Goal: Communication & Community: Answer question/provide support

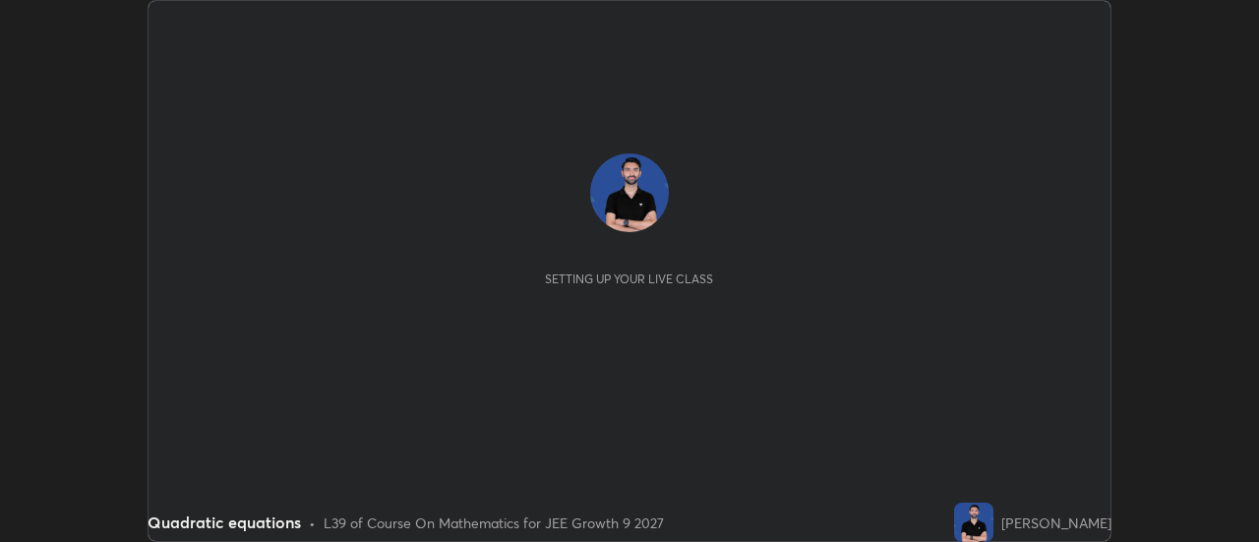
scroll to position [542, 1258]
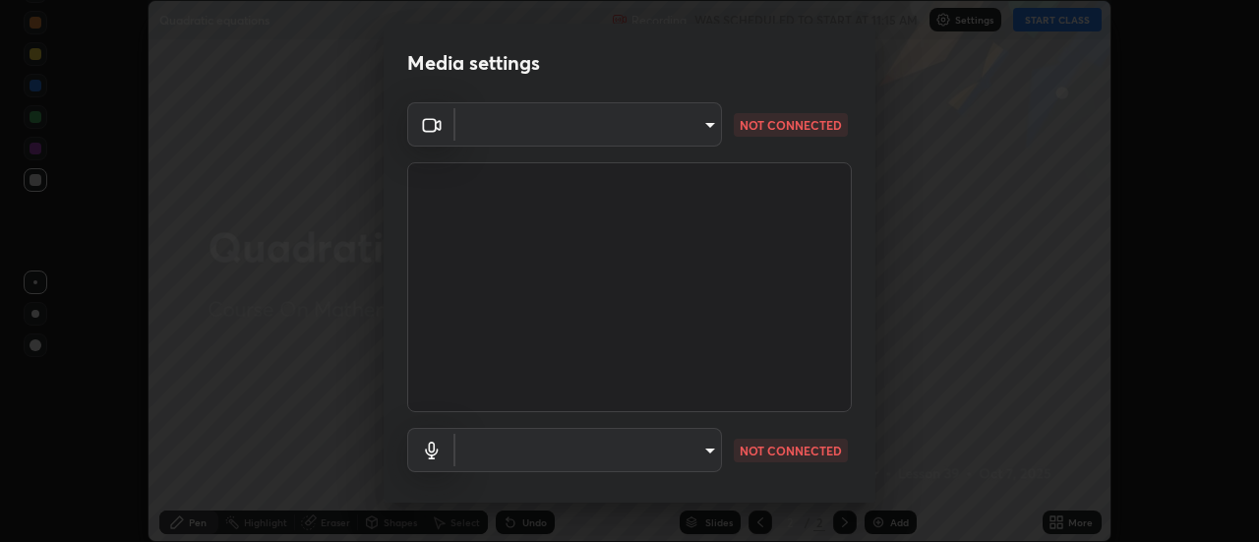
type input "3f428528f3d7ab6ac54735594839c6d4e55042ef2e8cc1e8c5b1a5cc2874ec8a"
type input "communications"
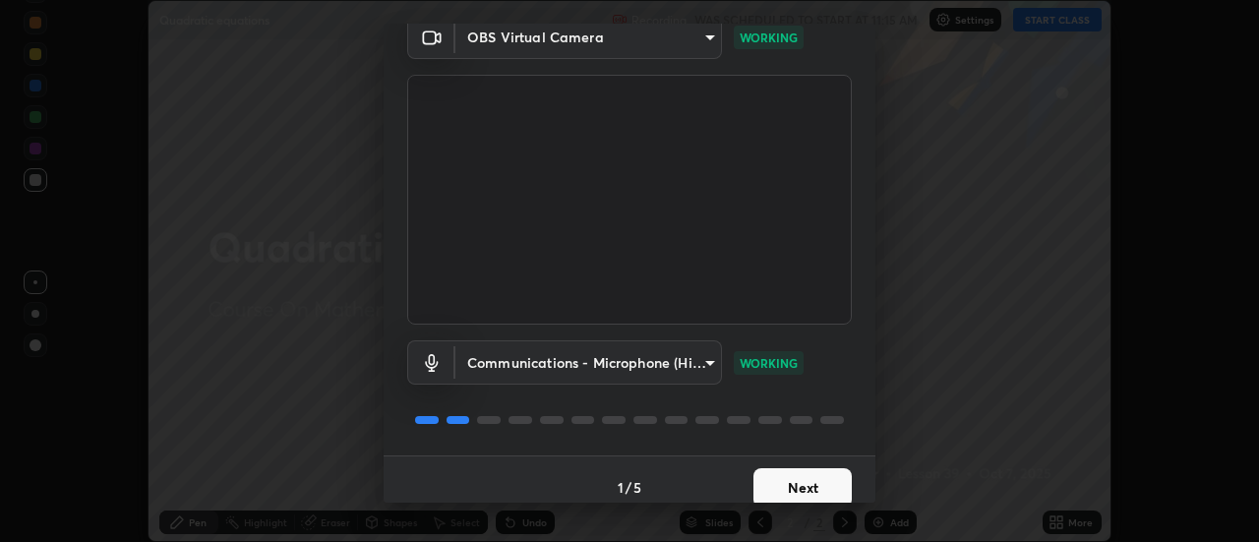
scroll to position [103, 0]
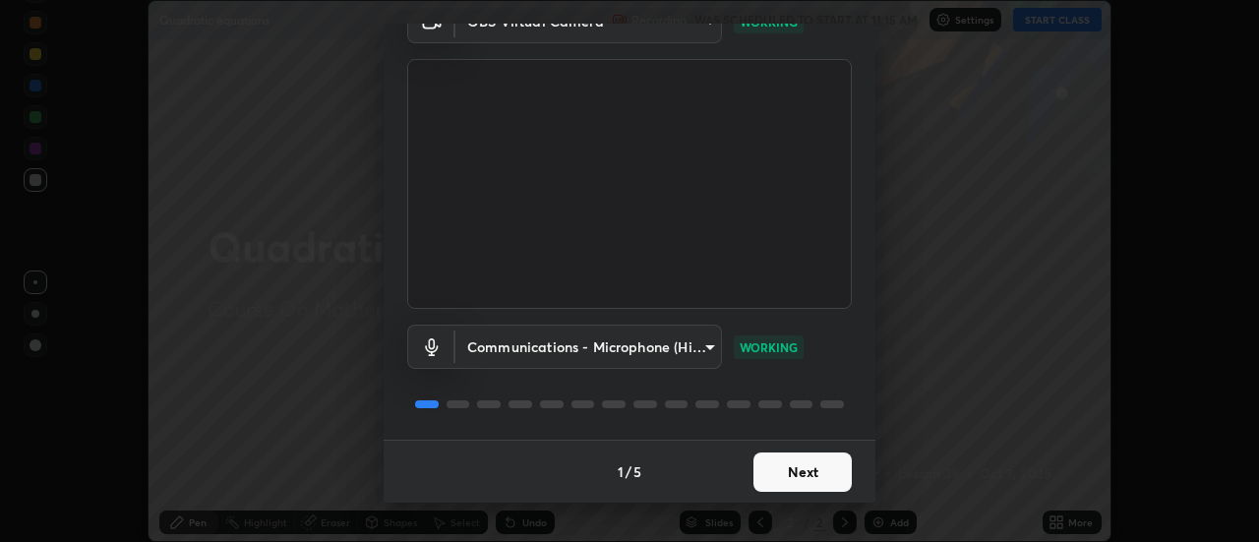
click at [813, 474] on button "Next" at bounding box center [802, 471] width 98 height 39
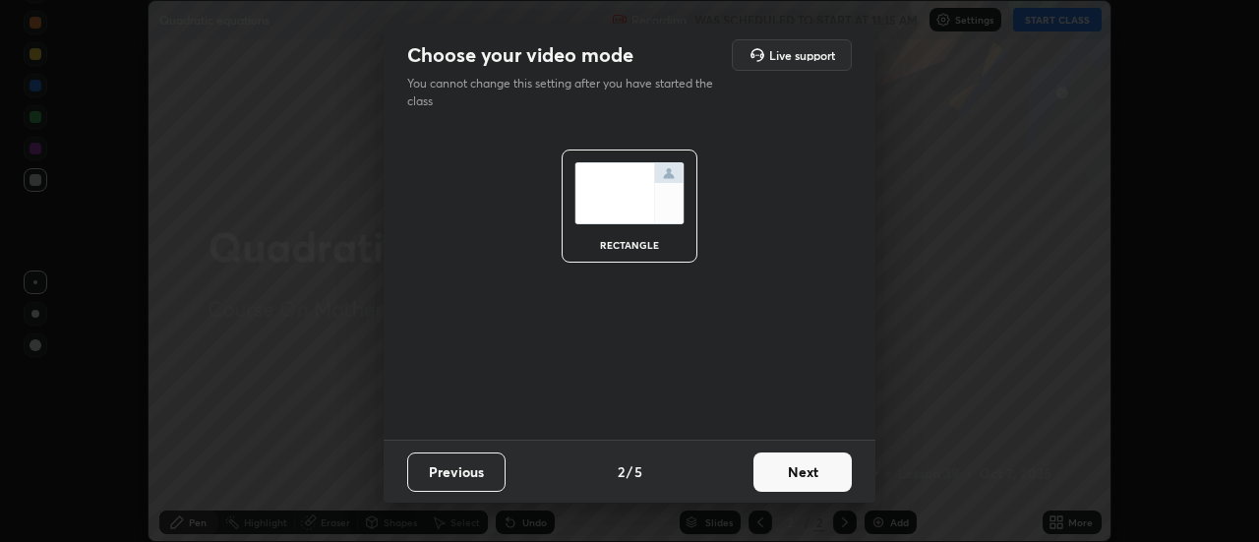
click at [813, 474] on button "Next" at bounding box center [802, 471] width 98 height 39
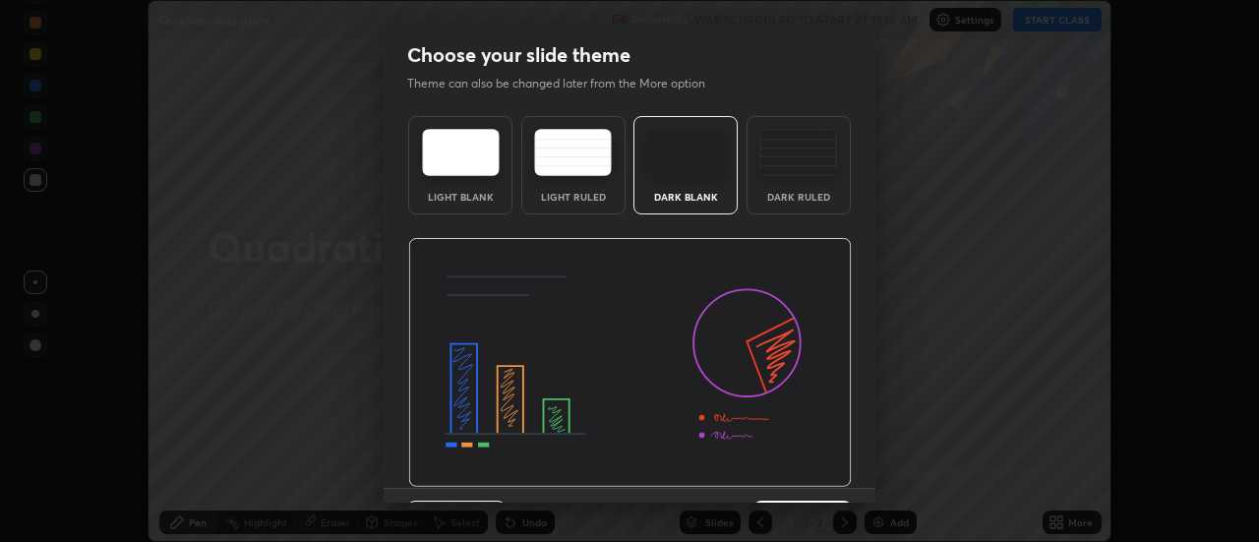
scroll to position [48, 0]
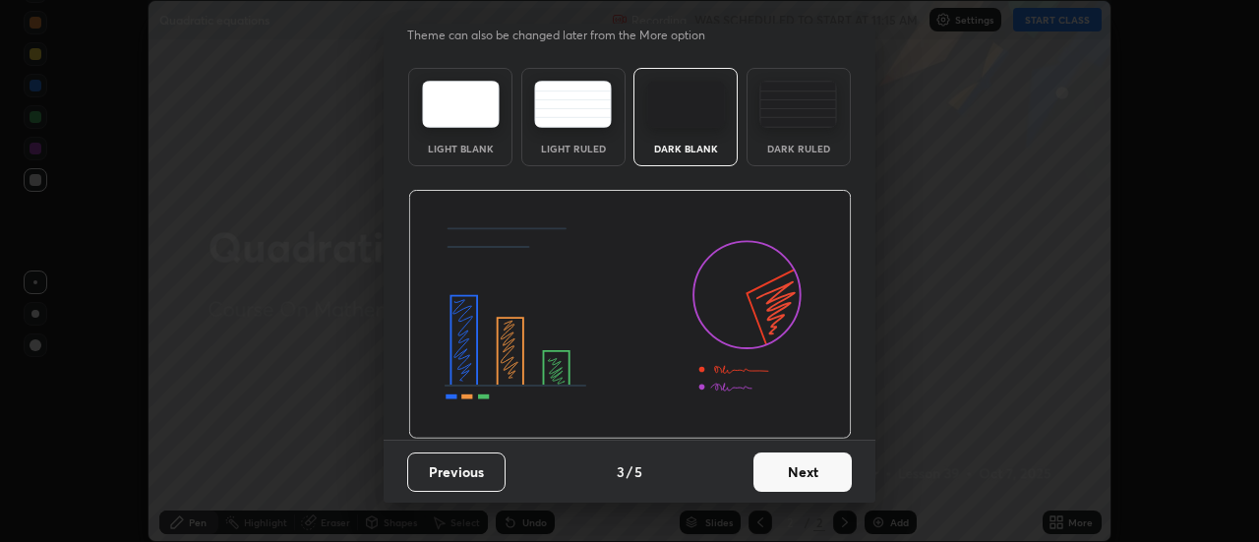
click at [794, 472] on button "Next" at bounding box center [802, 471] width 98 height 39
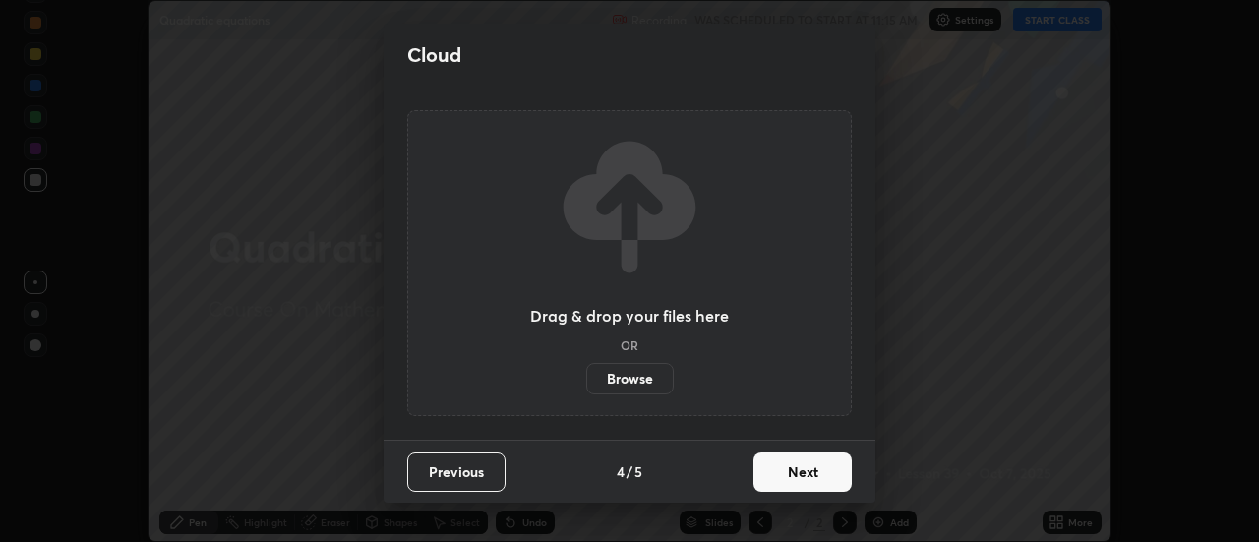
scroll to position [0, 0]
click at [805, 476] on button "Next" at bounding box center [802, 471] width 98 height 39
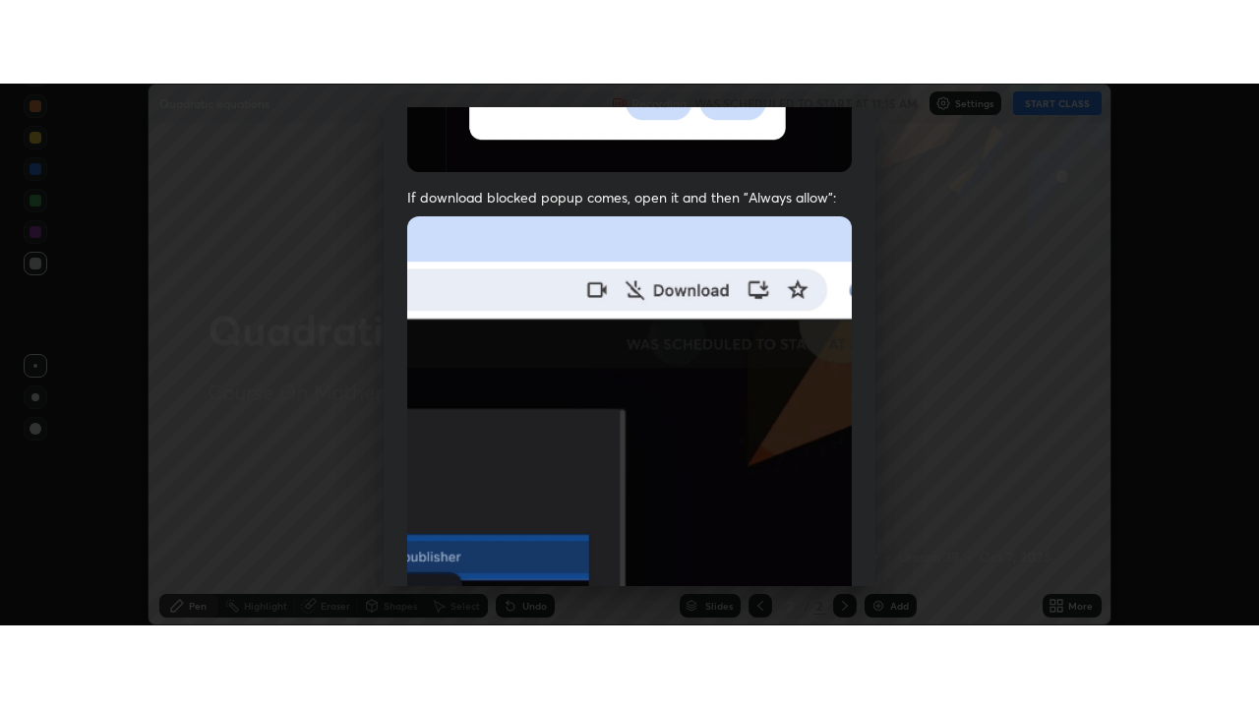
scroll to position [505, 0]
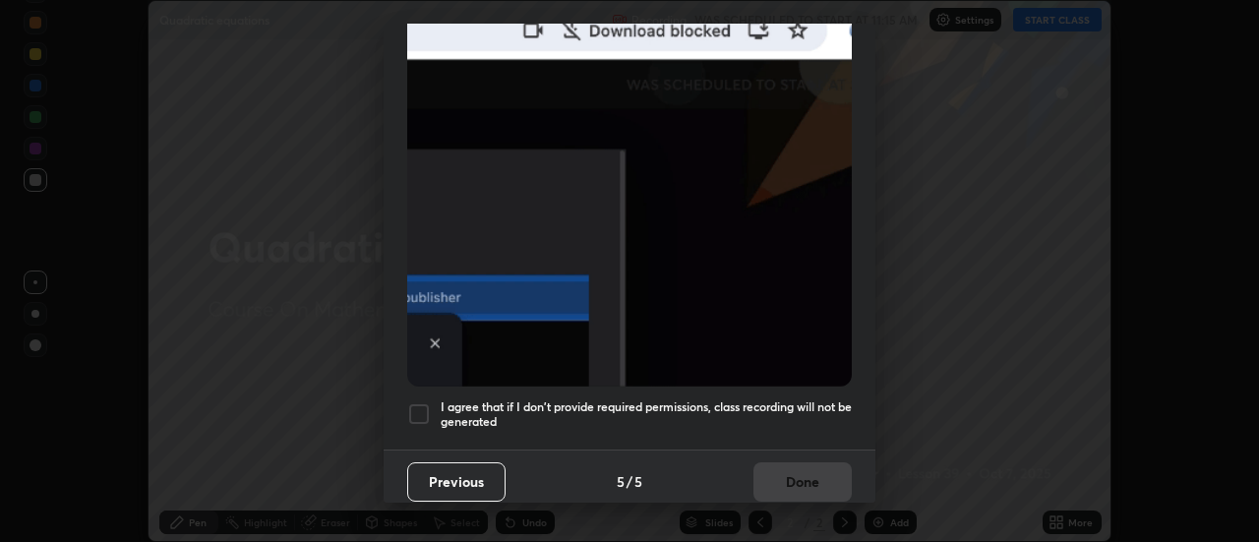
click at [430, 402] on div at bounding box center [419, 414] width 24 height 24
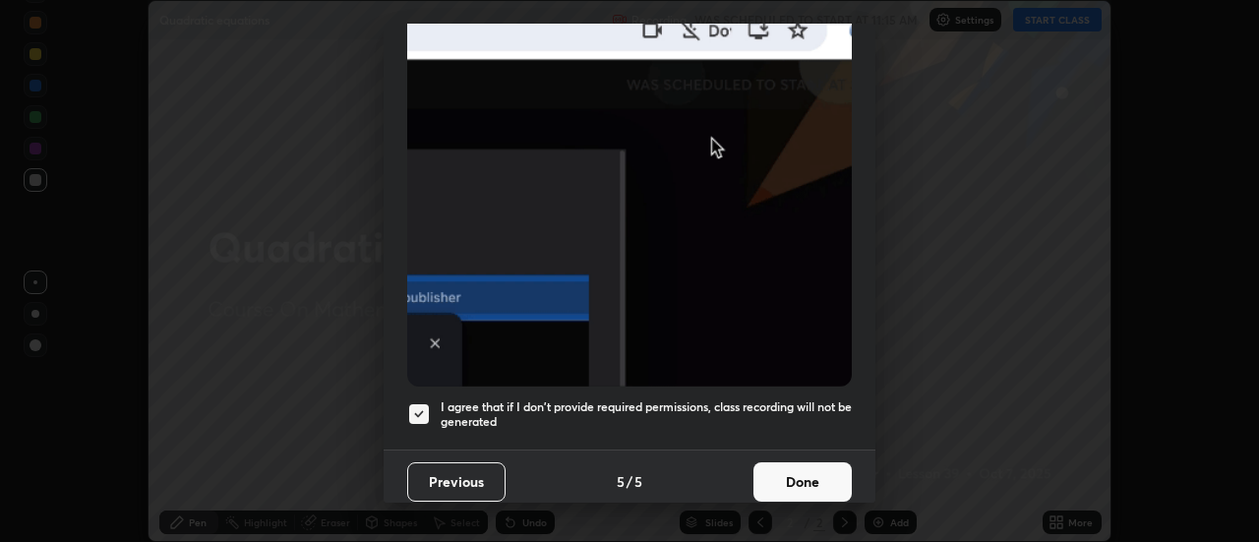
click at [799, 471] on button "Done" at bounding box center [802, 481] width 98 height 39
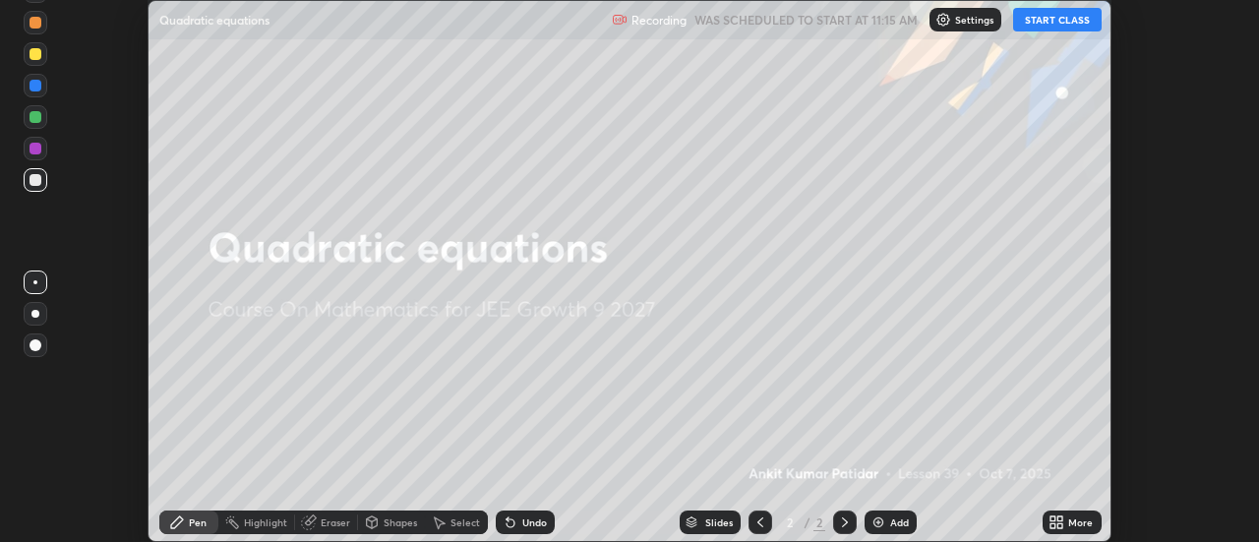
click at [1064, 25] on button "START CLASS" at bounding box center [1057, 20] width 89 height 24
click at [1062, 513] on div "More" at bounding box center [1072, 523] width 59 height 24
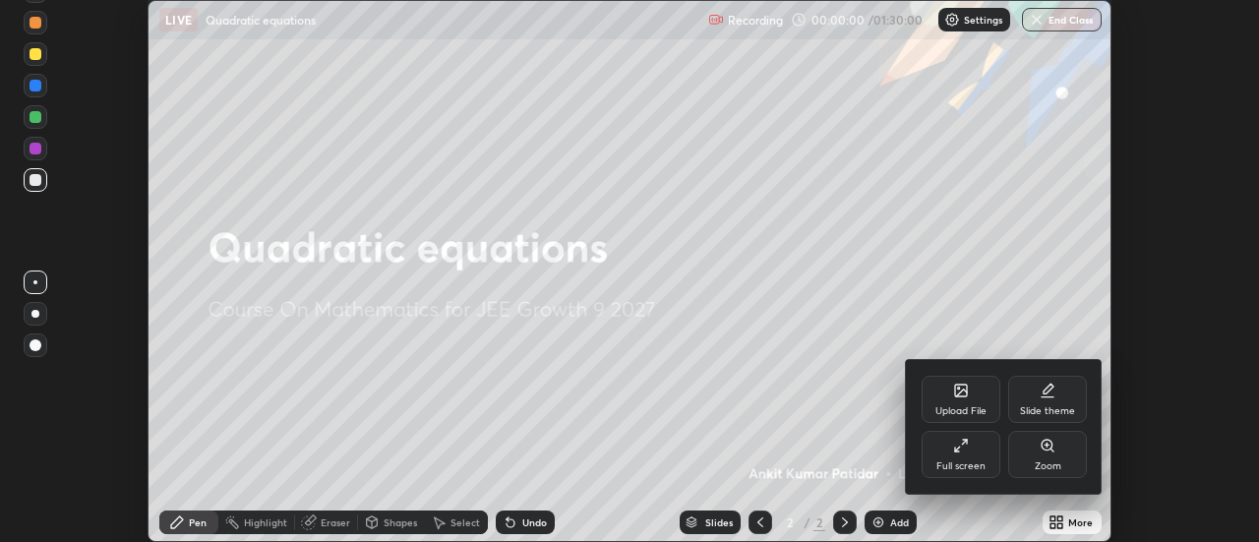
click at [965, 448] on icon at bounding box center [961, 446] width 16 height 16
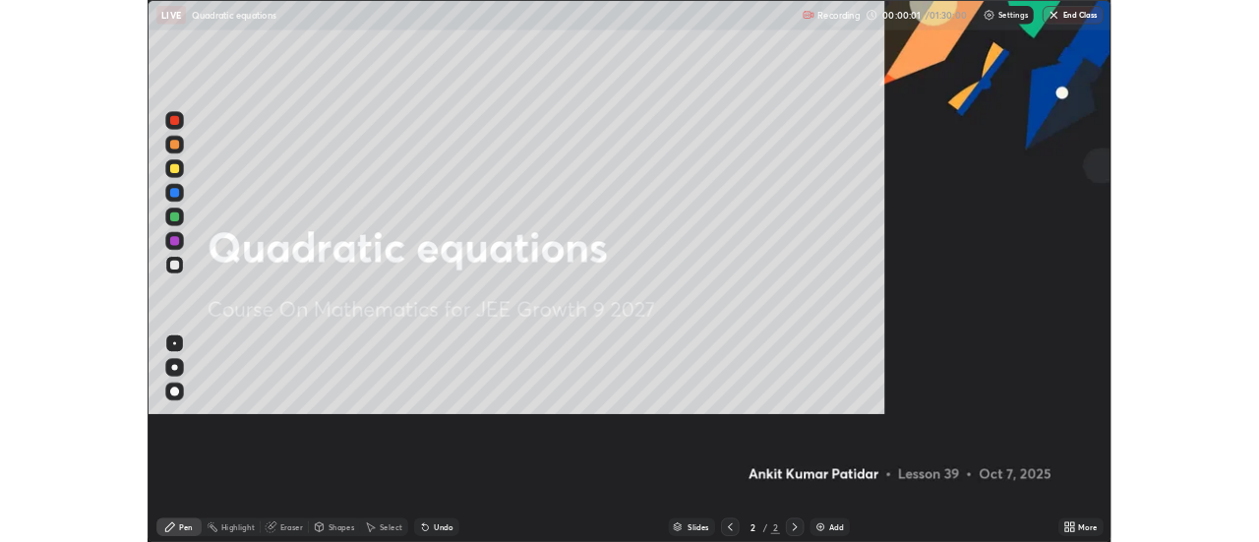
scroll to position [708, 1259]
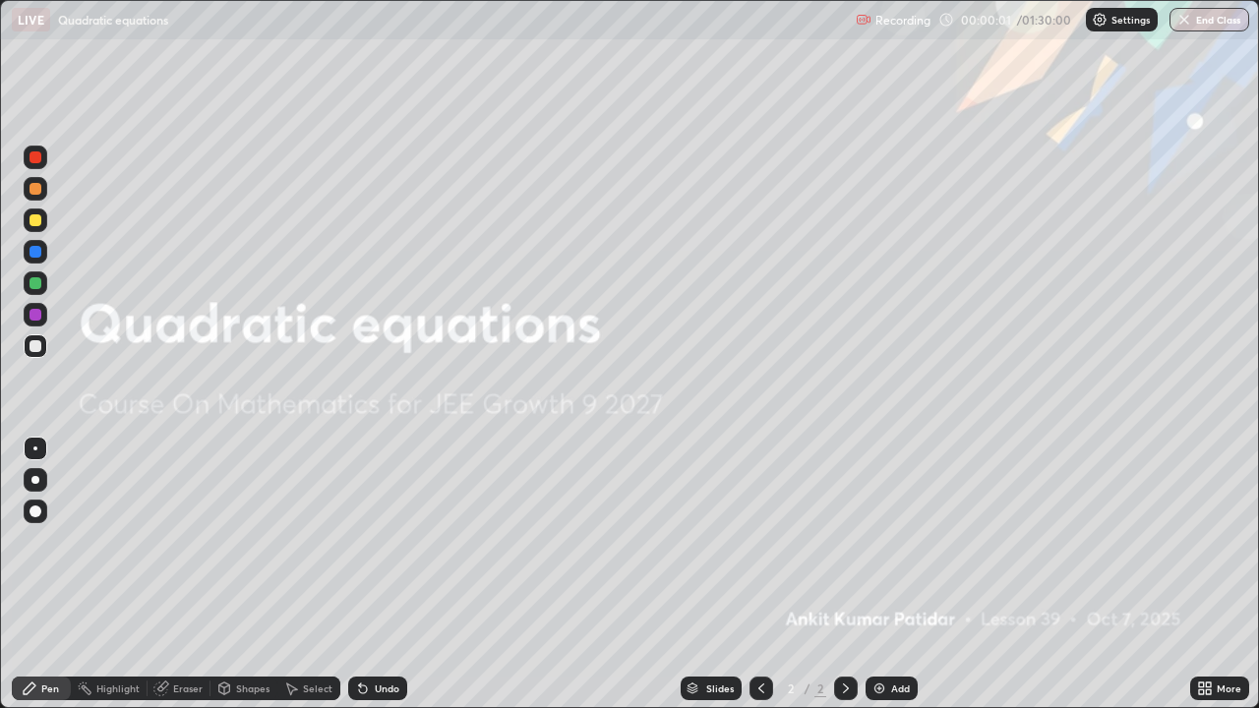
click at [891, 541] on div "Add" at bounding box center [900, 689] width 19 height 10
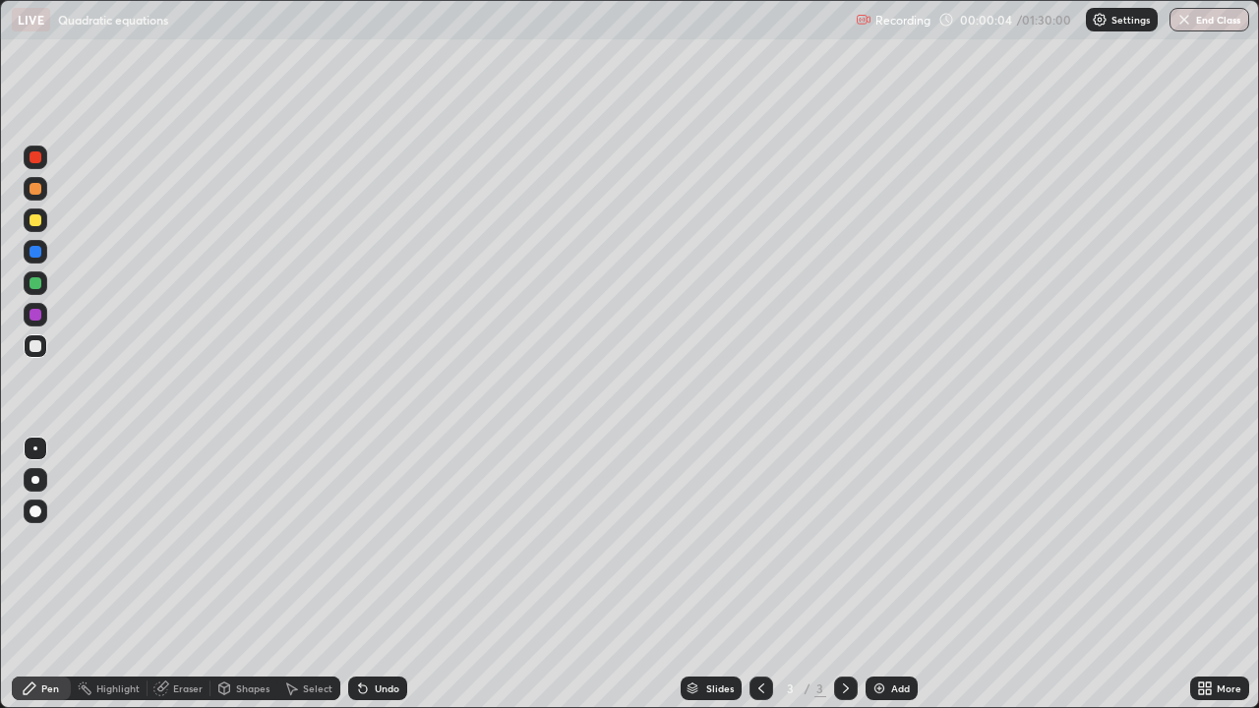
click at [37, 476] on div at bounding box center [36, 480] width 24 height 24
click at [182, 541] on div "Eraser" at bounding box center [188, 689] width 30 height 10
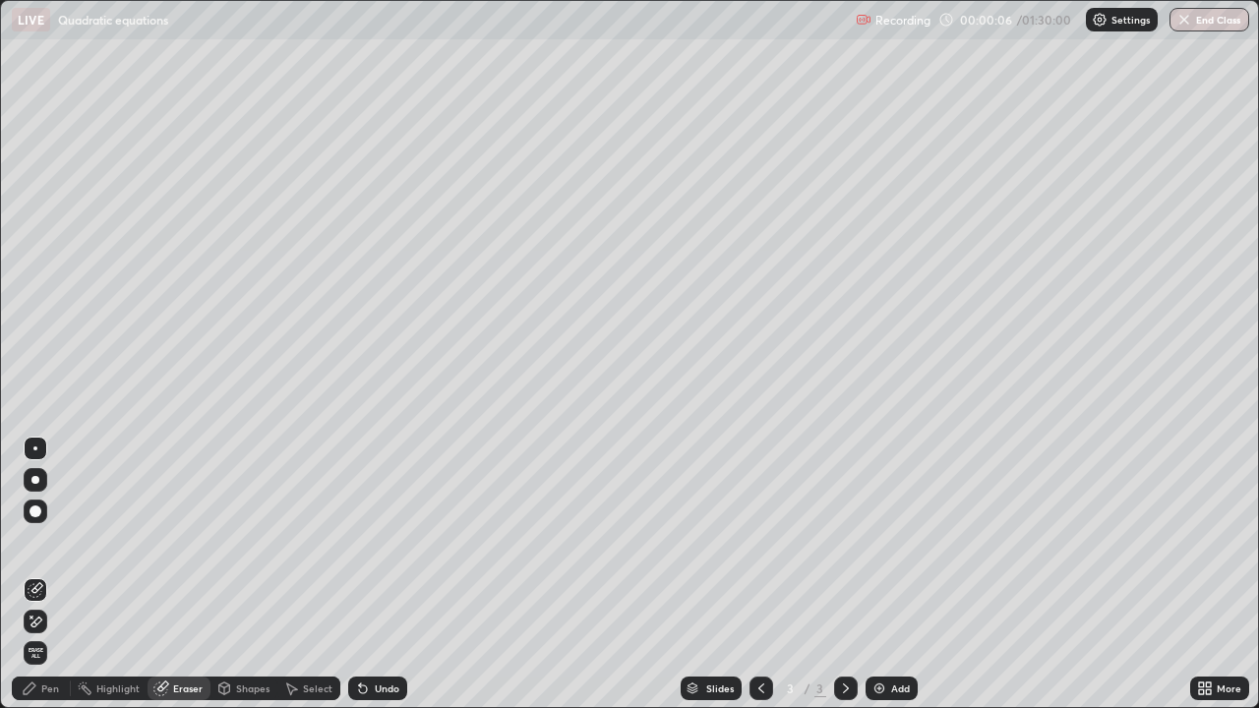
click at [35, 541] on icon at bounding box center [36, 622] width 16 height 17
click at [48, 541] on div "Pen" at bounding box center [50, 689] width 18 height 10
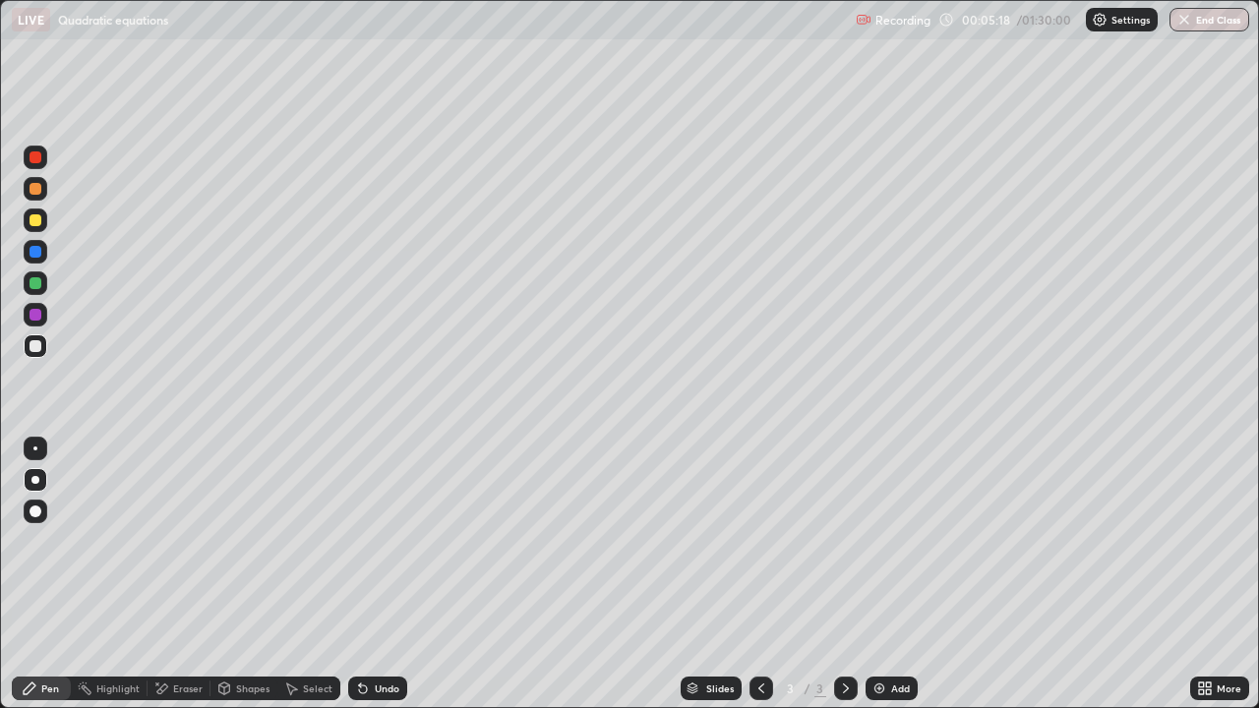
click at [179, 541] on div "Eraser" at bounding box center [188, 689] width 30 height 10
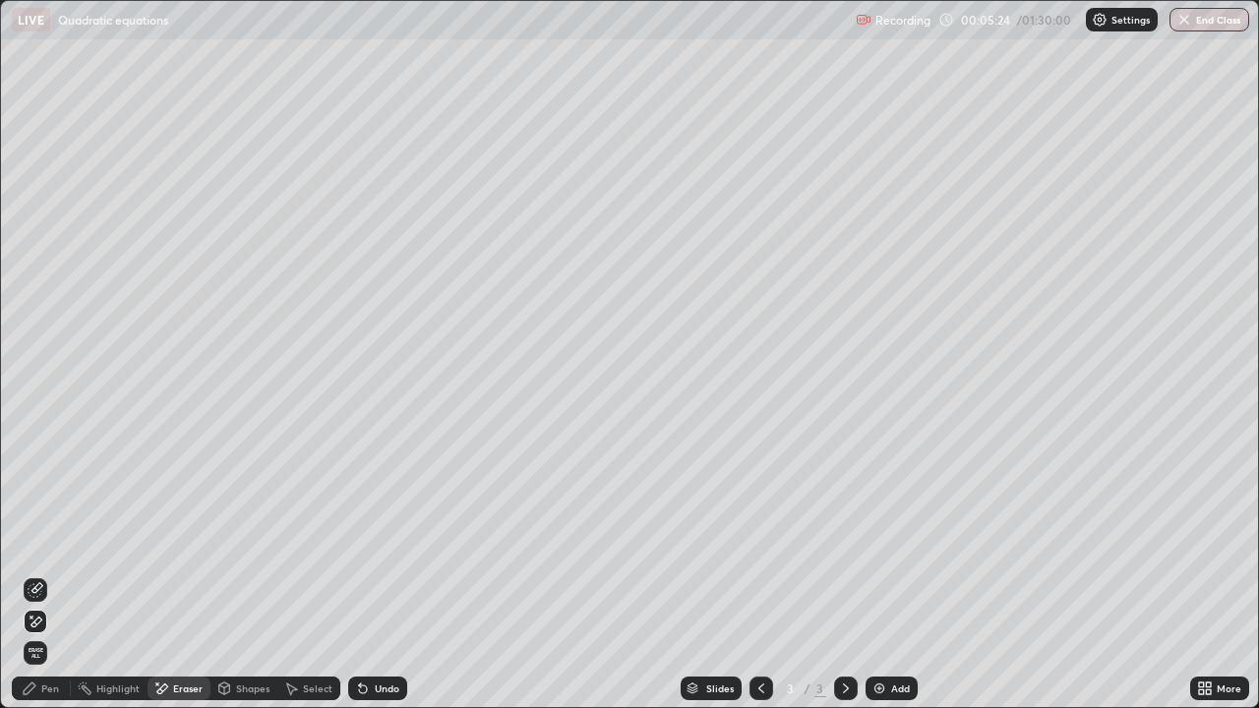
click at [51, 541] on div "Pen" at bounding box center [50, 689] width 18 height 10
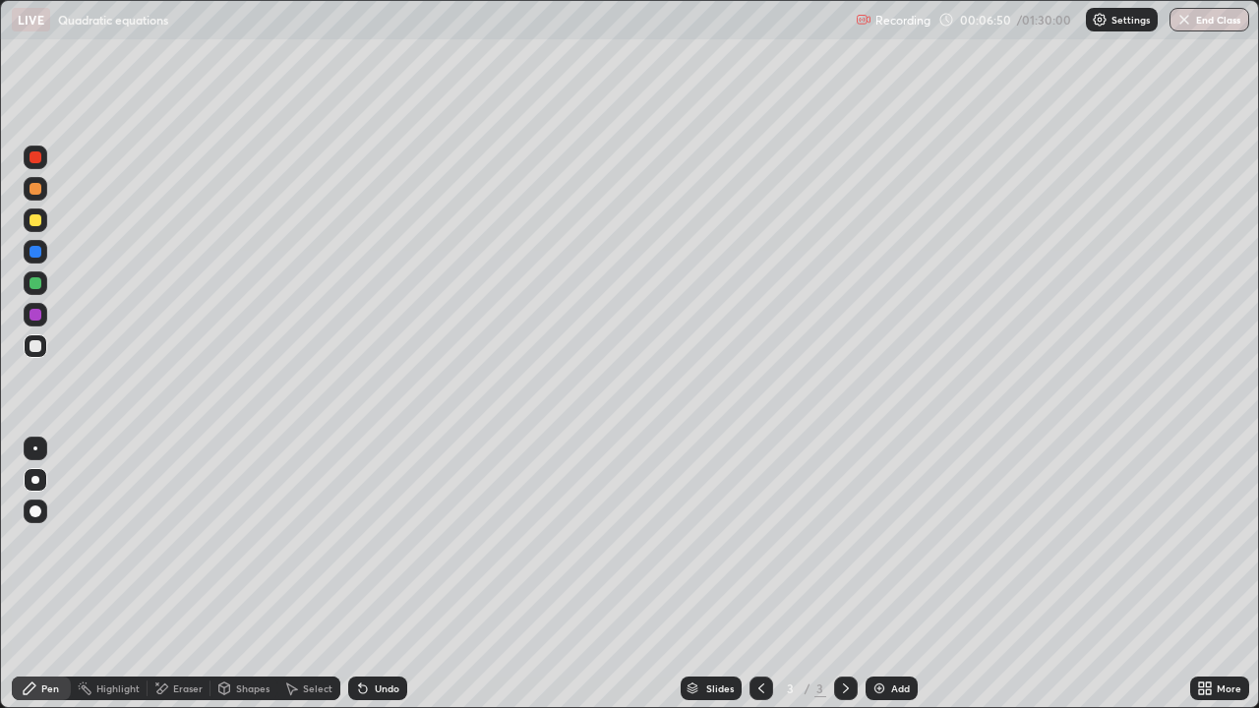
click at [38, 450] on div at bounding box center [36, 449] width 24 height 24
click at [35, 220] on div at bounding box center [36, 220] width 12 height 12
click at [884, 541] on img at bounding box center [880, 689] width 16 height 16
click at [35, 252] on div at bounding box center [36, 252] width 12 height 12
click at [39, 285] on div at bounding box center [36, 283] width 12 height 12
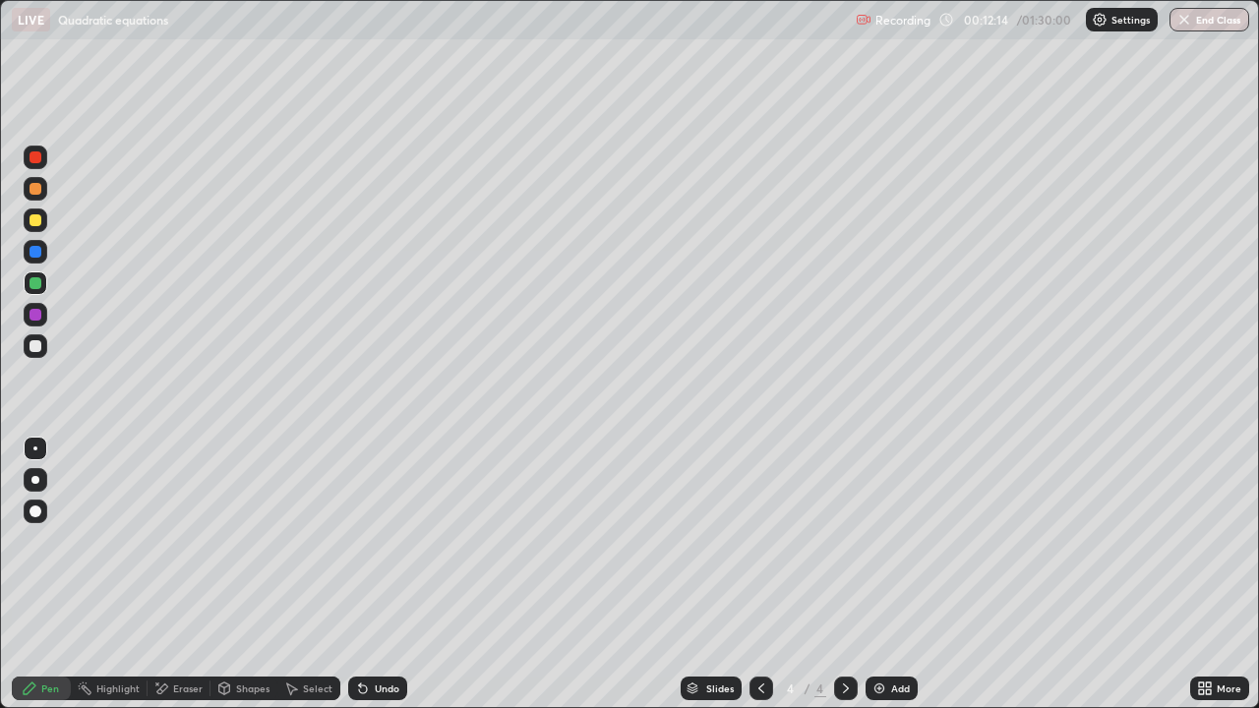
click at [765, 541] on icon at bounding box center [761, 689] width 16 height 16
click at [34, 225] on div at bounding box center [36, 220] width 12 height 12
click at [181, 541] on div "Eraser" at bounding box center [188, 689] width 30 height 10
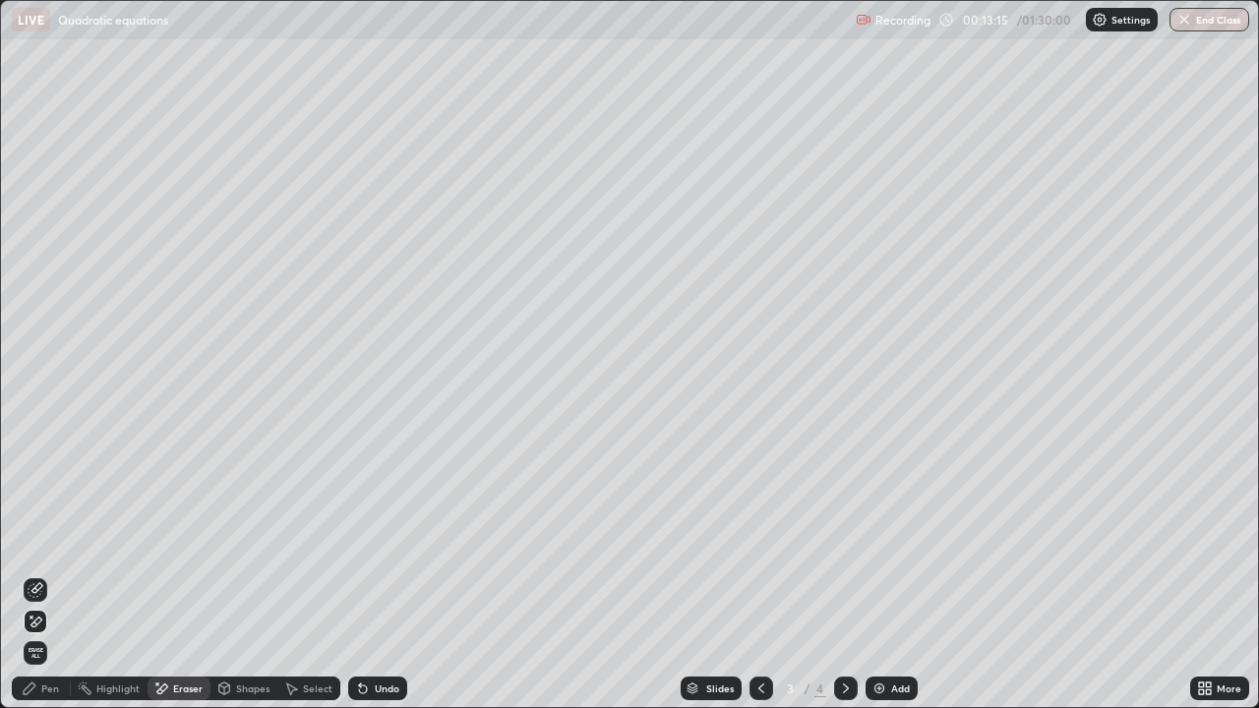
click at [50, 541] on div "Pen" at bounding box center [50, 689] width 18 height 10
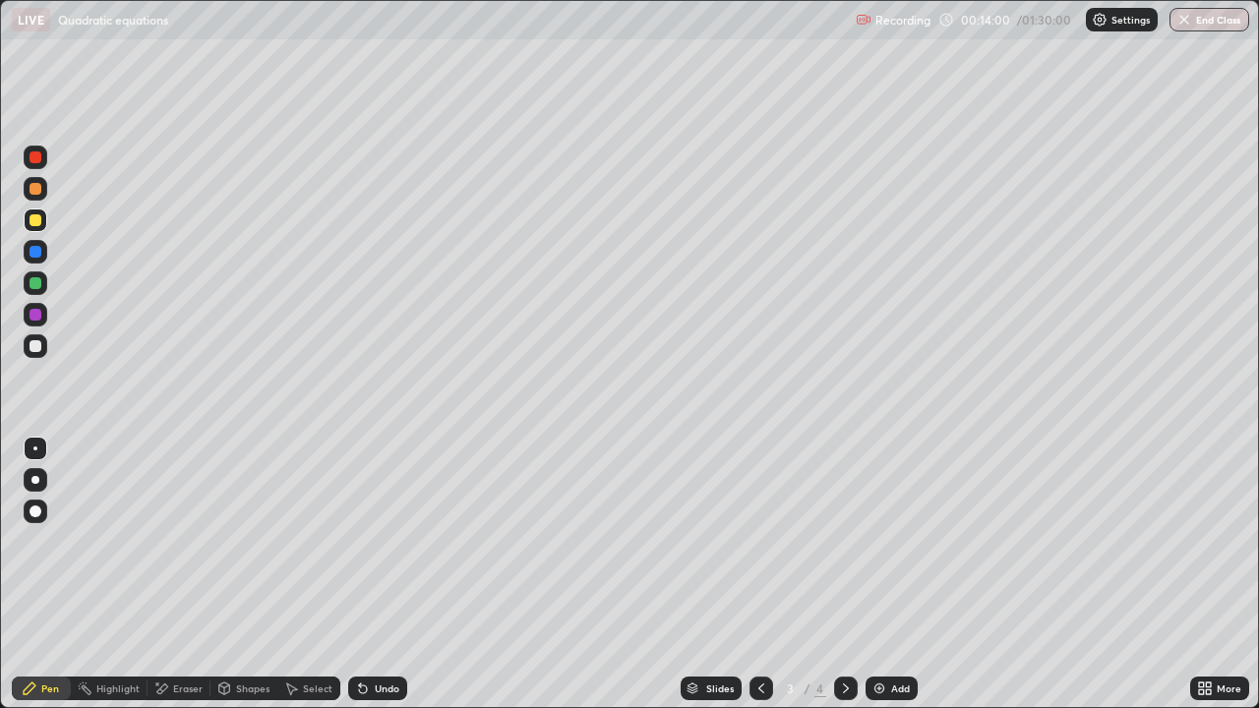
click at [847, 541] on icon at bounding box center [846, 689] width 16 height 16
click at [879, 541] on img at bounding box center [880, 689] width 16 height 16
click at [39, 279] on div at bounding box center [36, 283] width 12 height 12
click at [36, 346] on div at bounding box center [36, 346] width 12 height 12
click at [759, 541] on icon at bounding box center [761, 689] width 6 height 10
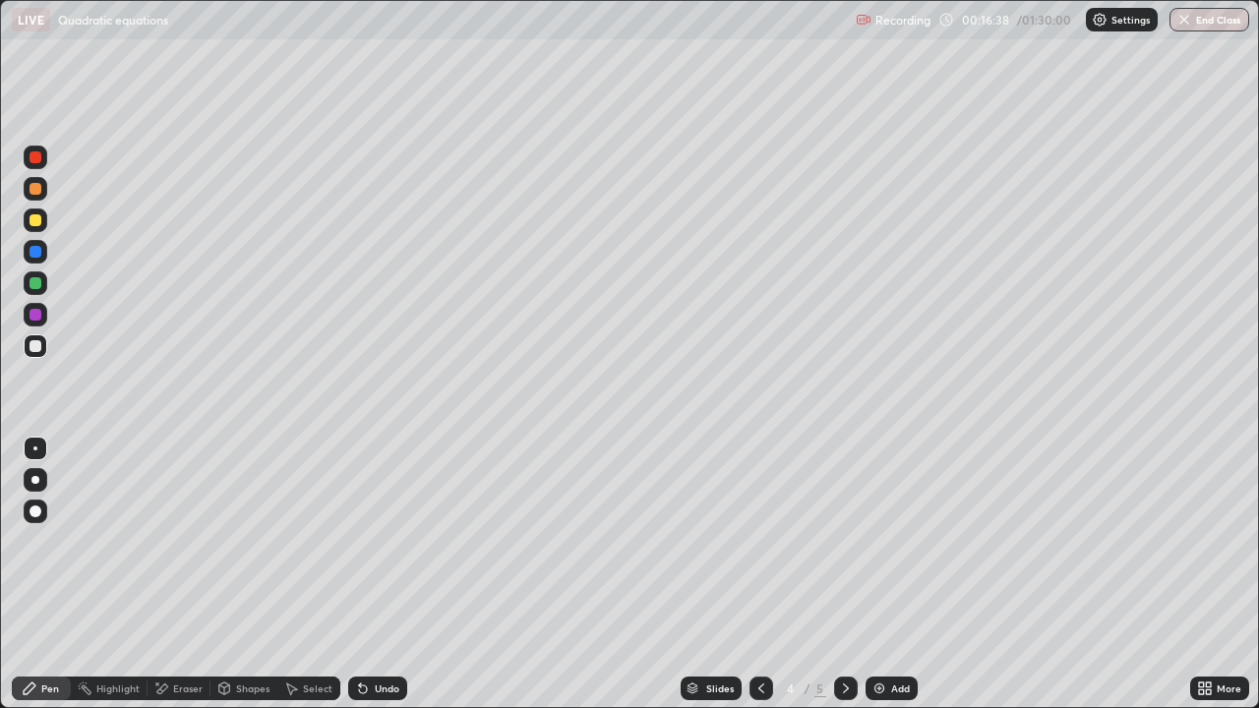
click at [759, 541] on icon at bounding box center [761, 689] width 16 height 16
click at [40, 221] on div at bounding box center [36, 220] width 12 height 12
click at [842, 541] on icon at bounding box center [846, 689] width 16 height 16
click at [840, 541] on icon at bounding box center [846, 689] width 16 height 16
click at [759, 541] on icon at bounding box center [761, 689] width 16 height 16
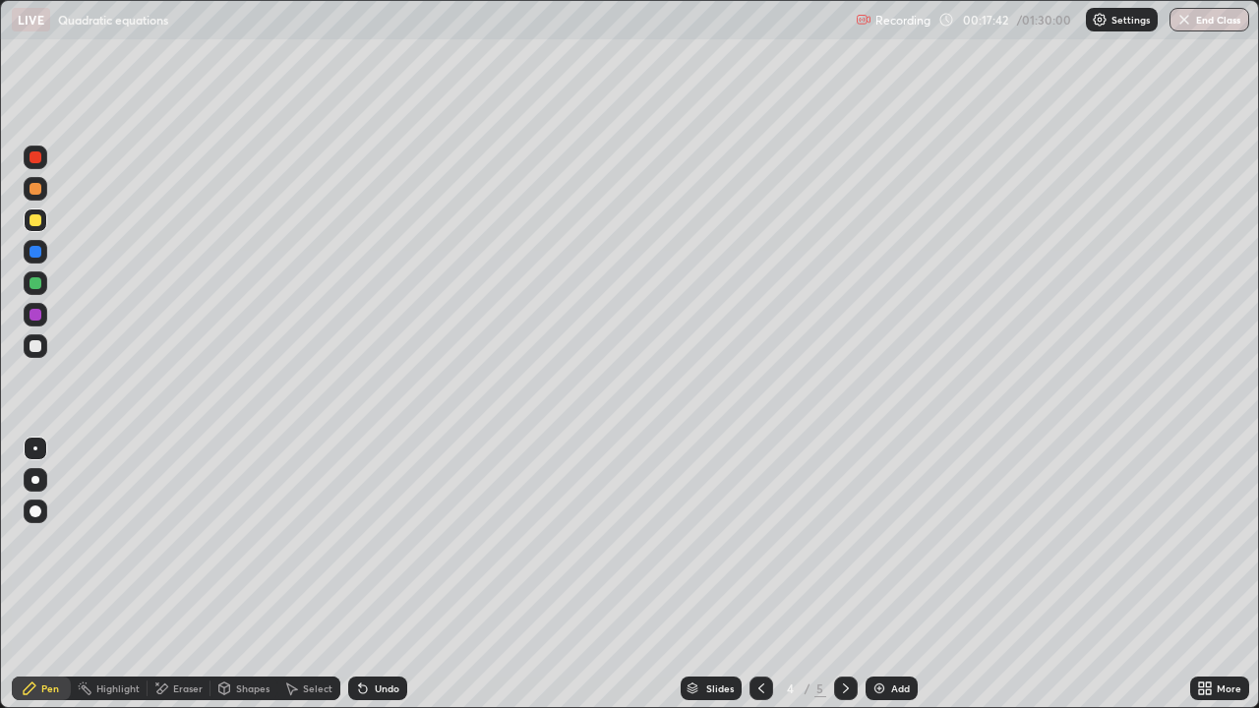
click at [759, 541] on icon at bounding box center [761, 689] width 16 height 16
click at [187, 541] on div "Eraser" at bounding box center [188, 689] width 30 height 10
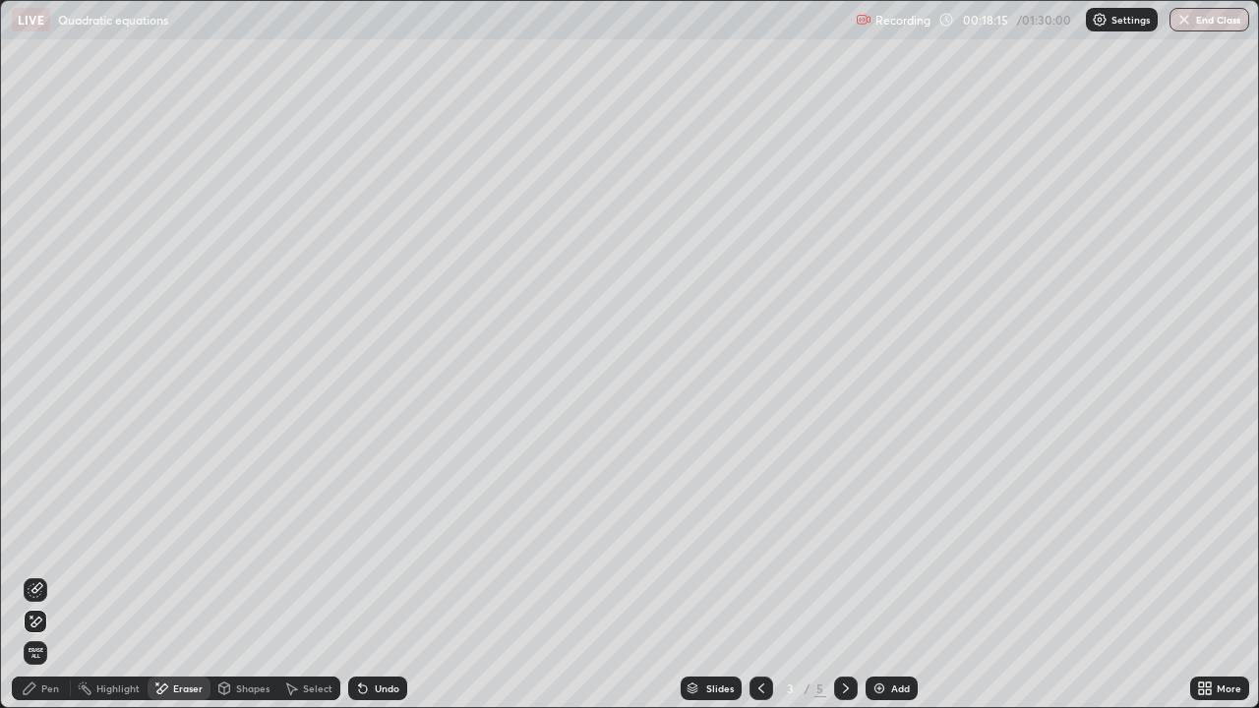
click at [54, 541] on div "Pen" at bounding box center [50, 689] width 18 height 10
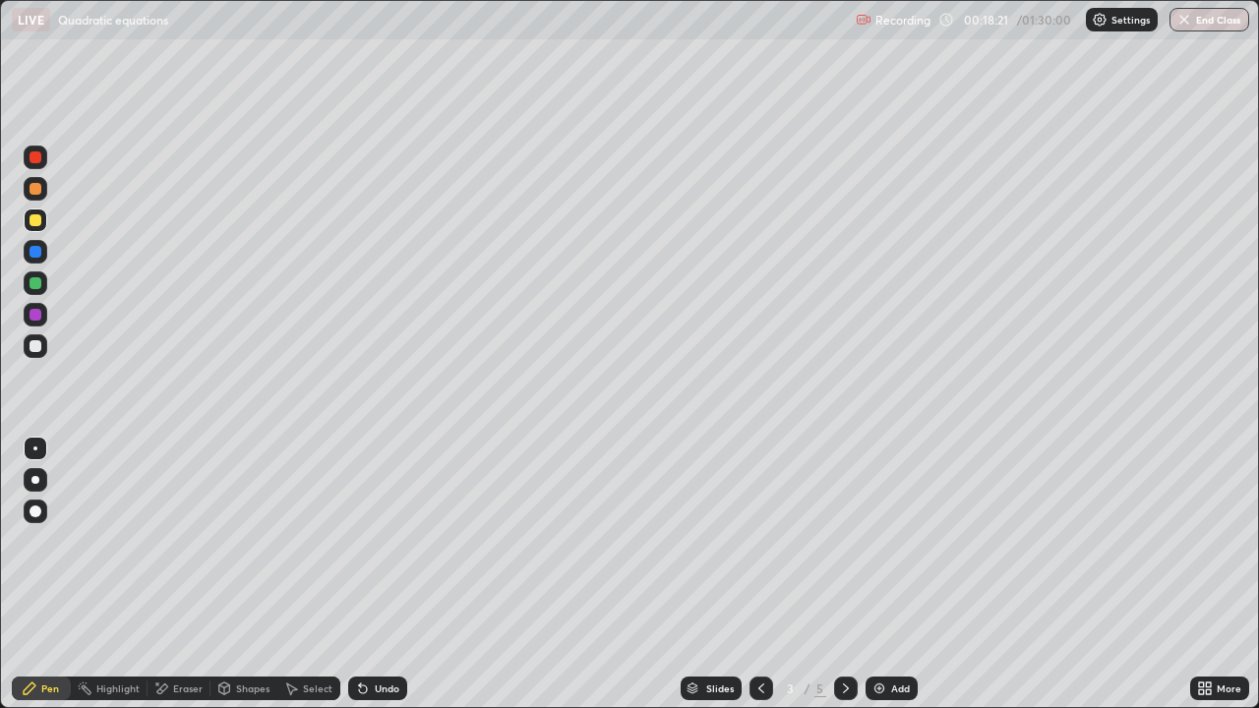
click at [33, 281] on div at bounding box center [36, 283] width 12 height 12
click at [191, 541] on div "Eraser" at bounding box center [188, 689] width 30 height 10
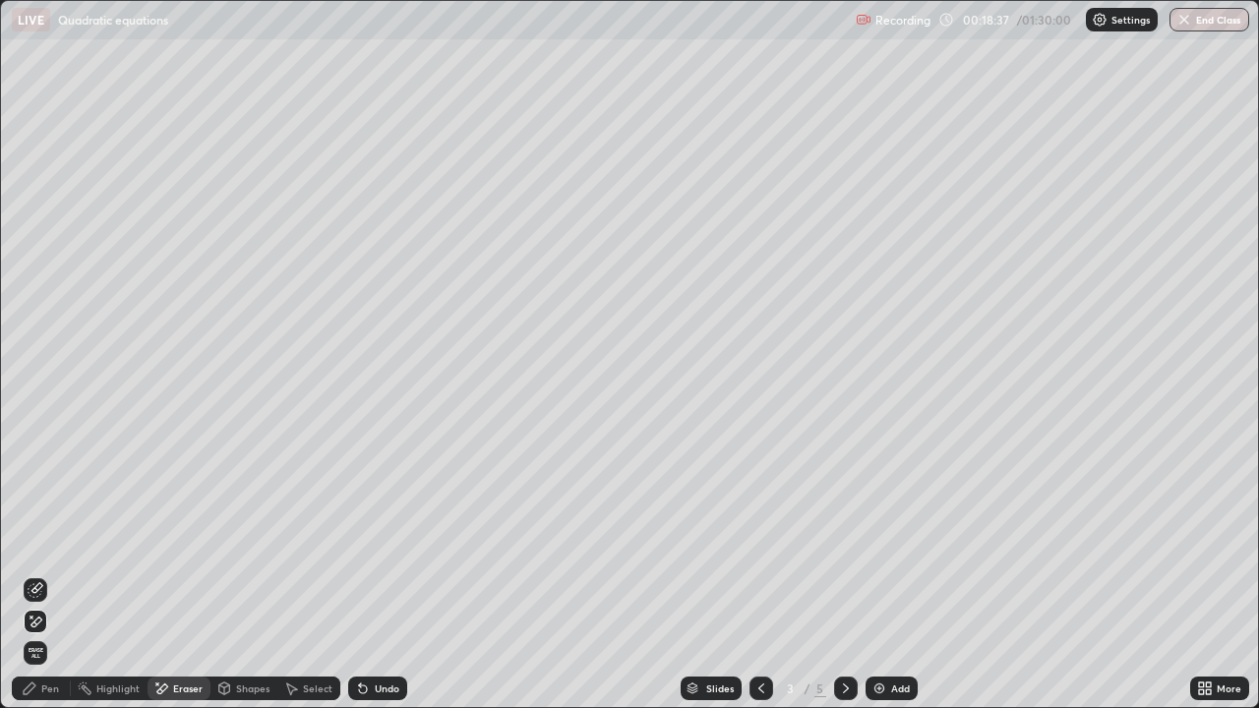
click at [51, 541] on div "Pen" at bounding box center [50, 689] width 18 height 10
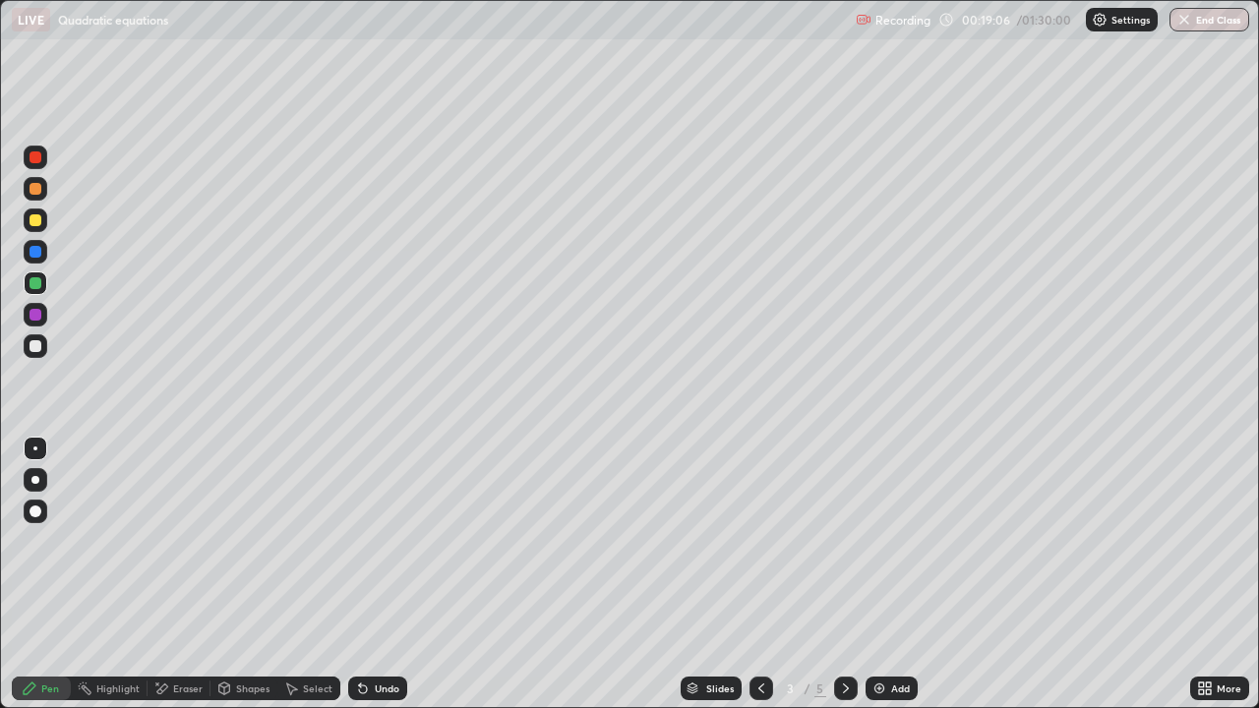
click at [36, 222] on div at bounding box center [36, 220] width 12 height 12
click at [34, 341] on div at bounding box center [36, 346] width 12 height 12
click at [35, 220] on div at bounding box center [36, 220] width 12 height 12
click at [35, 252] on div at bounding box center [36, 252] width 12 height 12
click at [32, 218] on div at bounding box center [36, 220] width 12 height 12
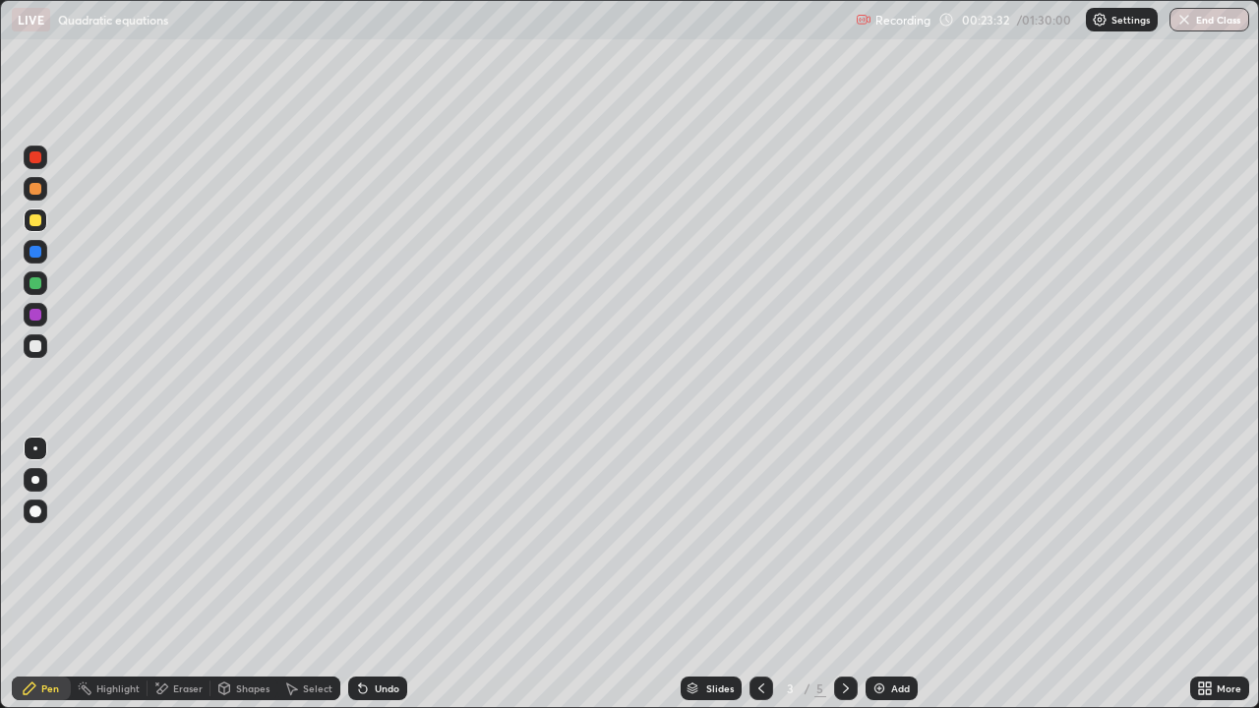
click at [38, 280] on div at bounding box center [36, 283] width 12 height 12
click at [844, 541] on icon at bounding box center [846, 689] width 16 height 16
click at [842, 541] on icon at bounding box center [846, 689] width 16 height 16
click at [759, 541] on icon at bounding box center [761, 689] width 16 height 16
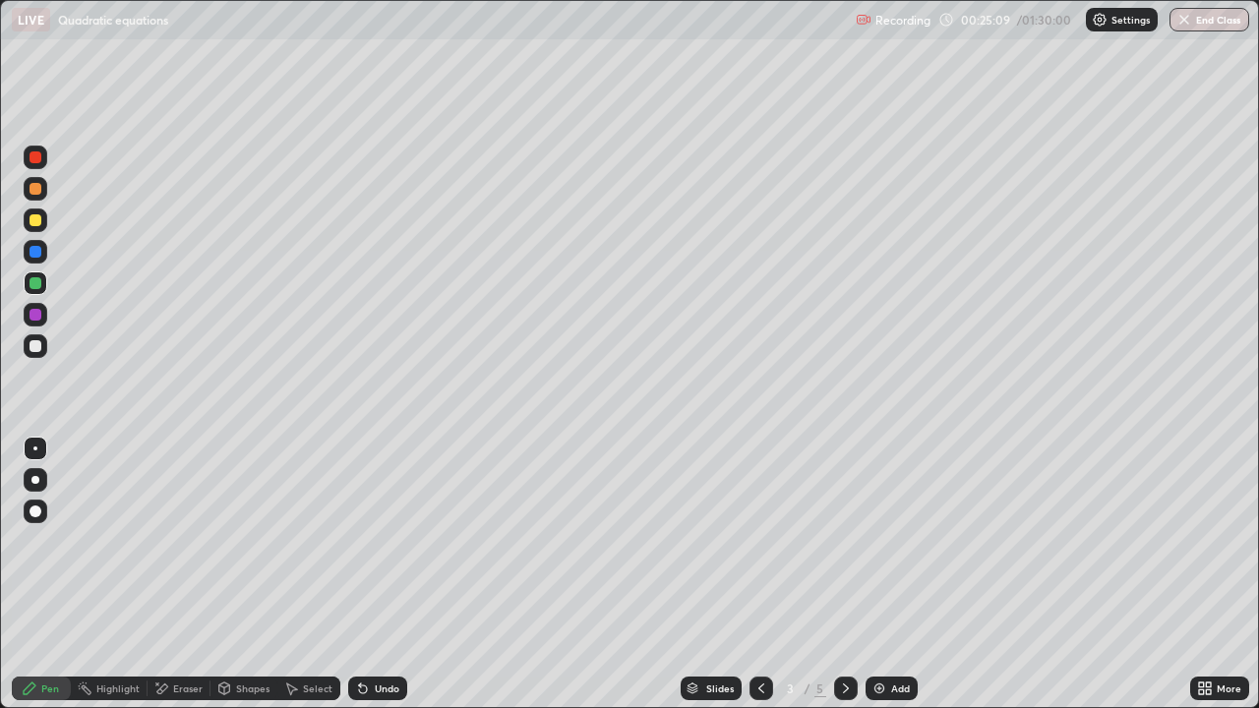
click at [382, 541] on div "Undo" at bounding box center [387, 689] width 25 height 10
click at [35, 189] on div at bounding box center [36, 189] width 12 height 12
click at [876, 541] on img at bounding box center [880, 689] width 16 height 16
click at [39, 346] on div at bounding box center [36, 346] width 12 height 12
click at [35, 220] on div at bounding box center [36, 220] width 12 height 12
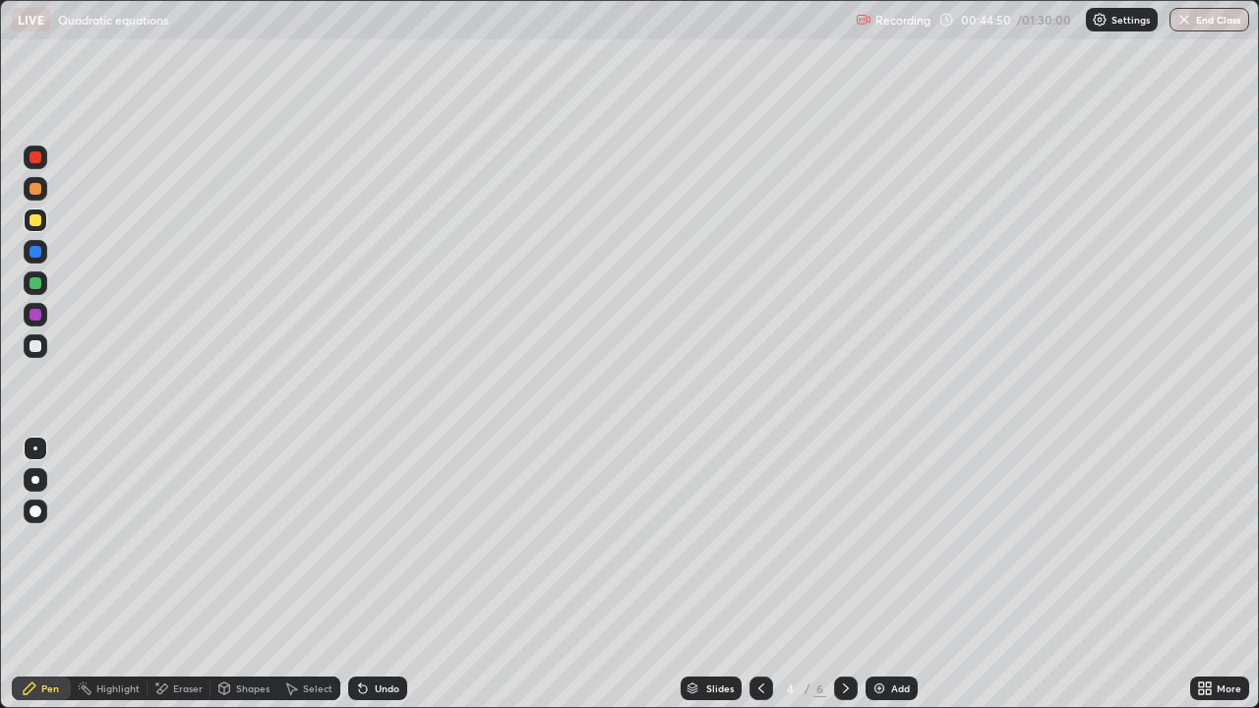
click at [384, 541] on div "Undo" at bounding box center [387, 689] width 25 height 10
click at [379, 541] on div "Undo" at bounding box center [387, 689] width 25 height 10
click at [383, 541] on div "Undo" at bounding box center [387, 689] width 25 height 10
click at [35, 252] on div at bounding box center [36, 252] width 12 height 12
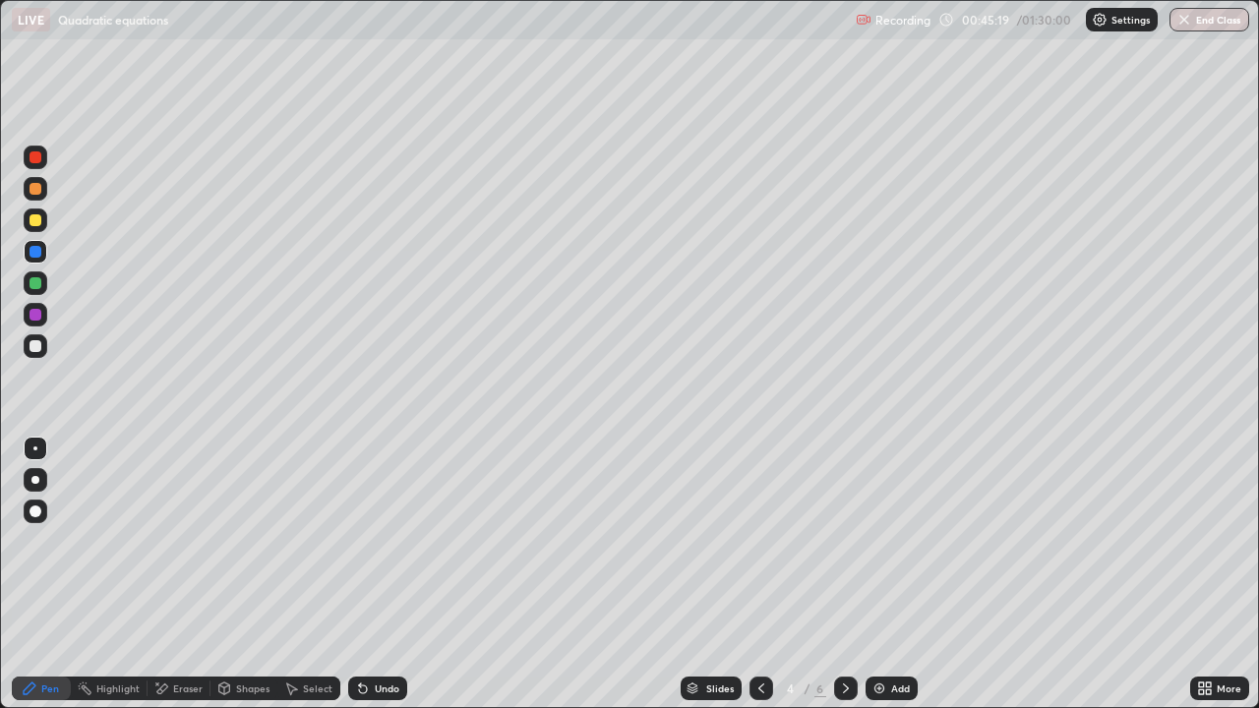
click at [35, 220] on div at bounding box center [36, 220] width 12 height 12
click at [187, 541] on div "Eraser" at bounding box center [188, 689] width 30 height 10
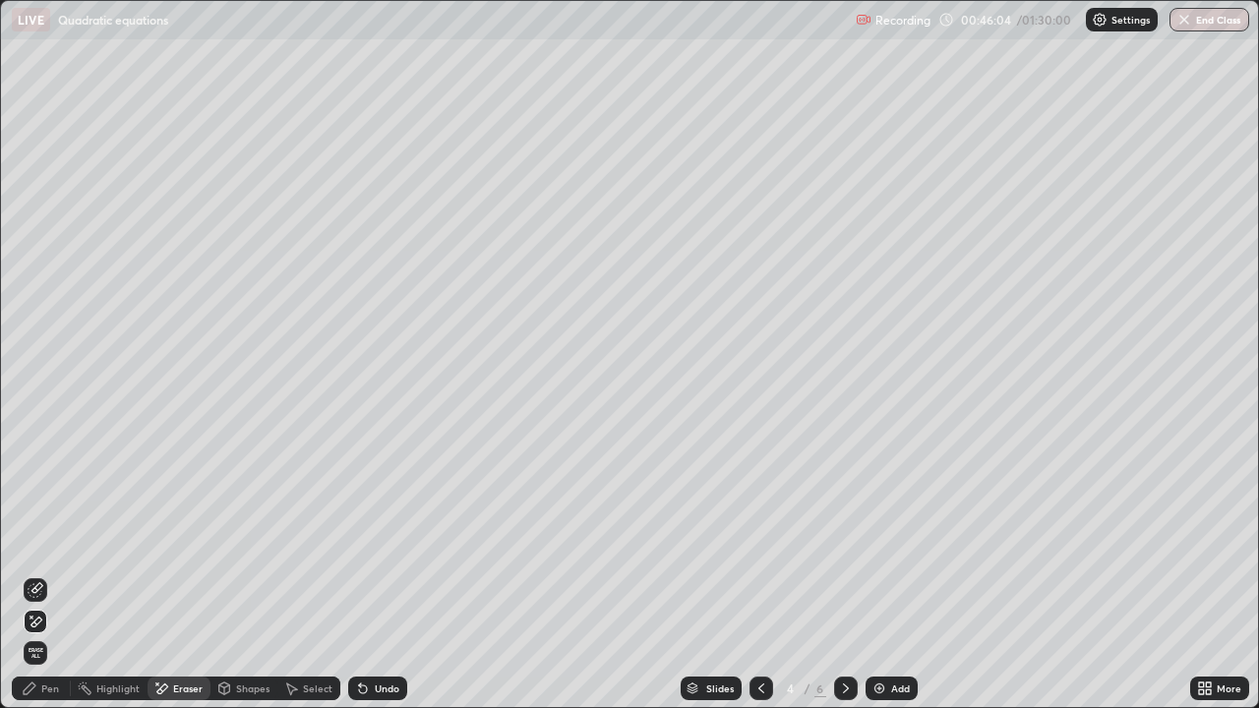
click at [50, 541] on div "Pen" at bounding box center [50, 689] width 18 height 10
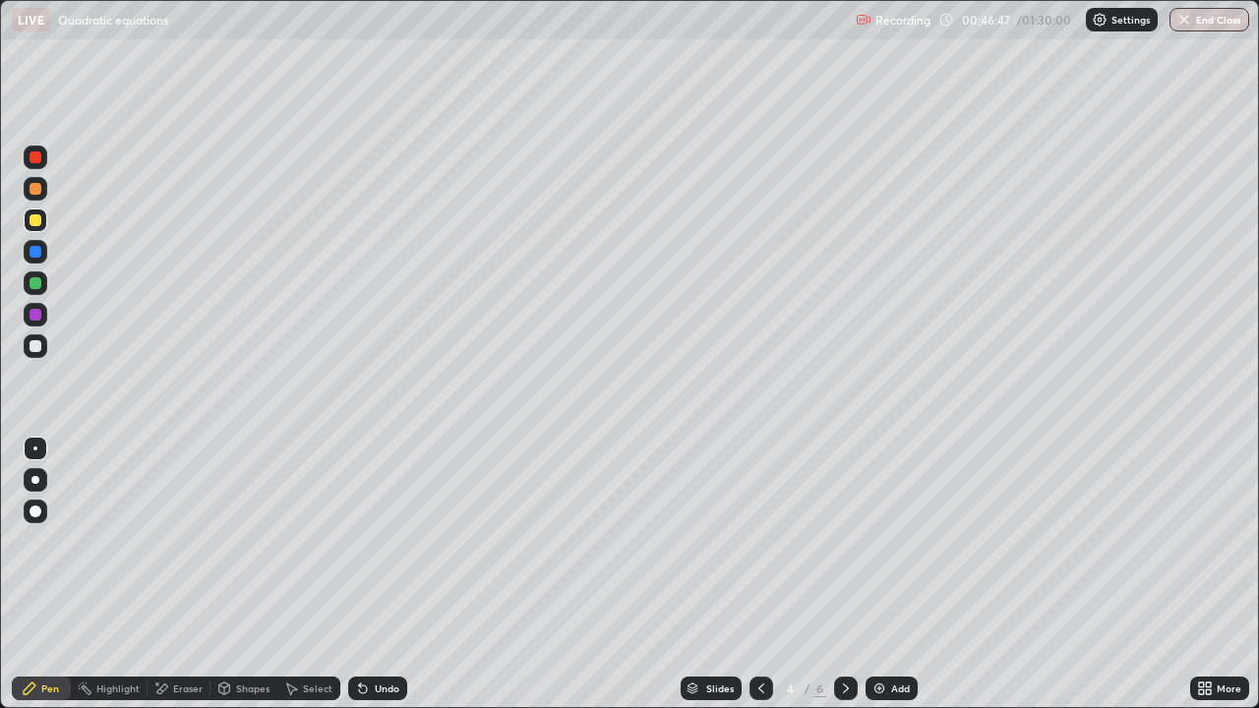
click at [36, 189] on div at bounding box center [36, 189] width 12 height 12
click at [35, 221] on div at bounding box center [36, 220] width 12 height 12
click at [375, 541] on div "Undo" at bounding box center [387, 689] width 25 height 10
click at [35, 346] on div at bounding box center [36, 346] width 12 height 12
click at [37, 223] on div at bounding box center [36, 220] width 12 height 12
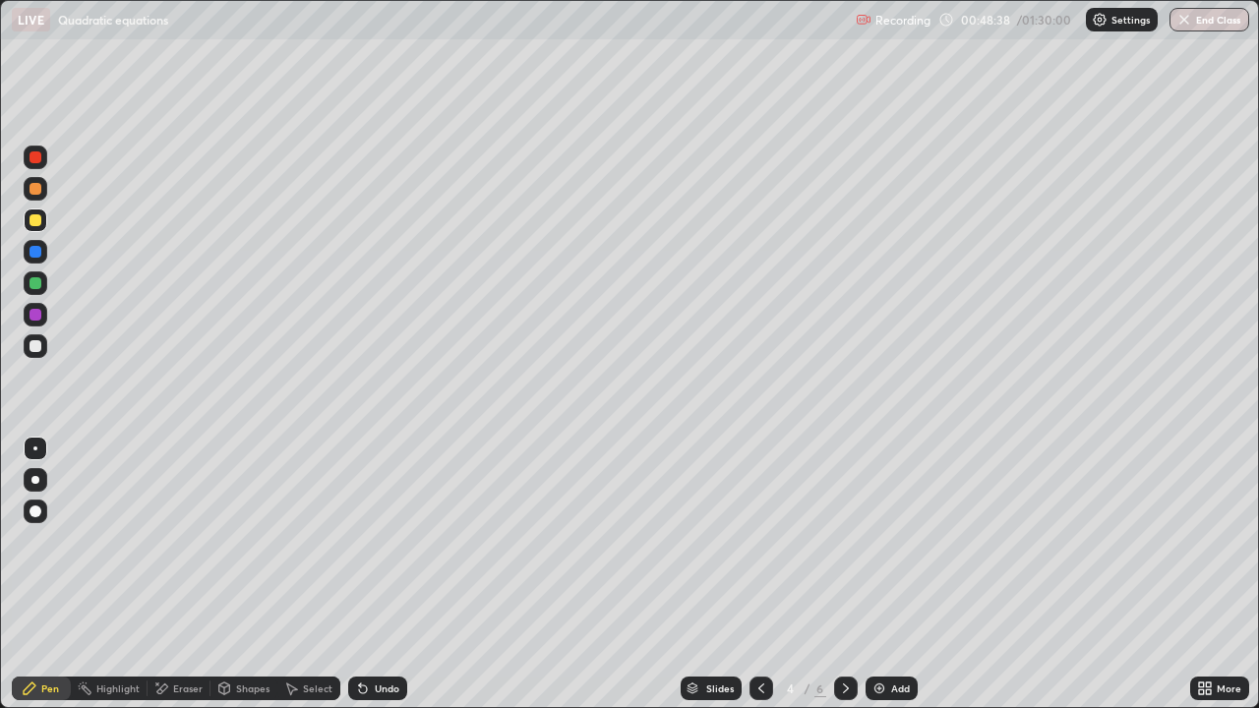
click at [35, 189] on div at bounding box center [36, 189] width 12 height 12
click at [187, 541] on div "Eraser" at bounding box center [188, 689] width 30 height 10
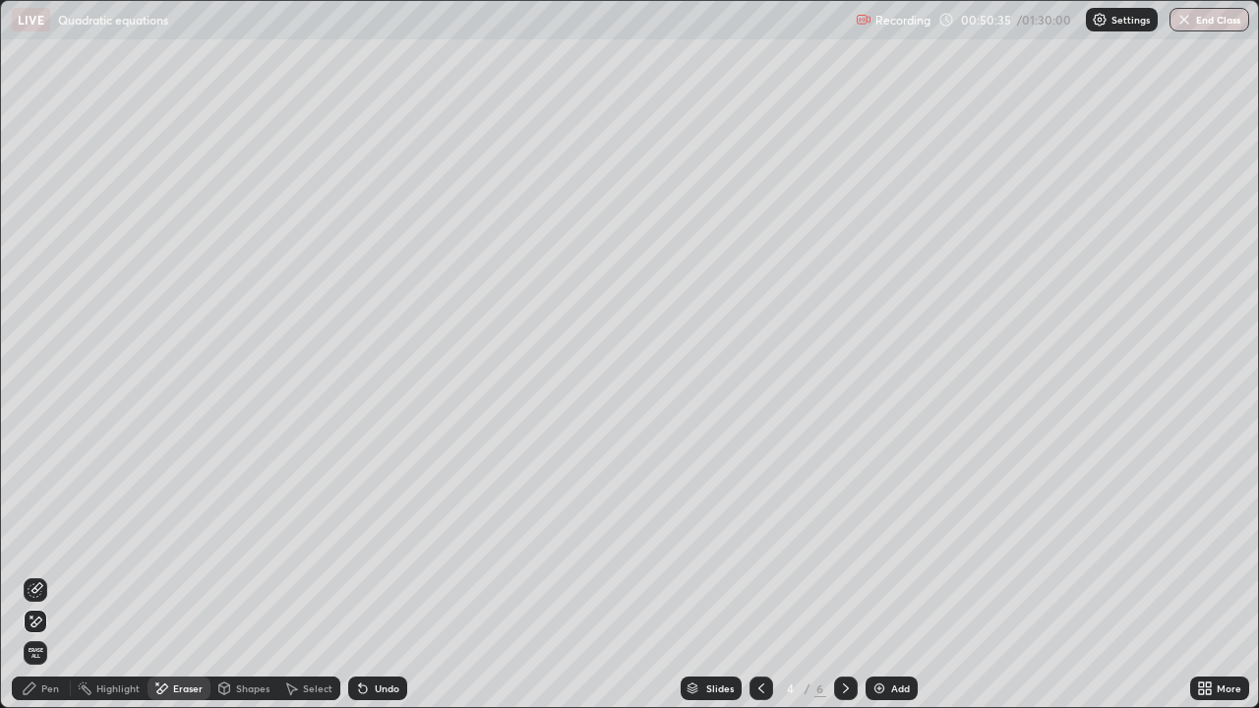
click at [50, 541] on div "Pen" at bounding box center [50, 689] width 18 height 10
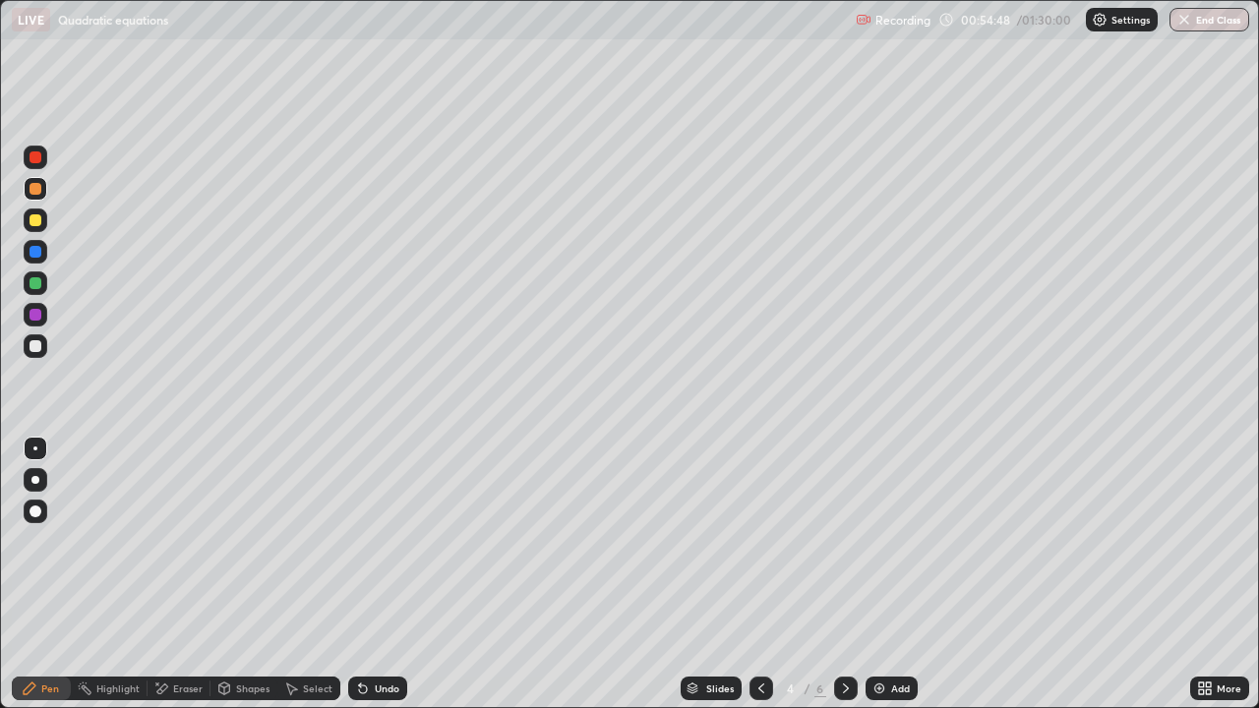
click at [883, 541] on img at bounding box center [880, 689] width 16 height 16
click at [40, 345] on div at bounding box center [36, 346] width 12 height 12
click at [759, 541] on icon at bounding box center [761, 689] width 16 height 16
click at [844, 541] on icon at bounding box center [846, 689] width 16 height 16
click at [35, 220] on div at bounding box center [36, 220] width 12 height 12
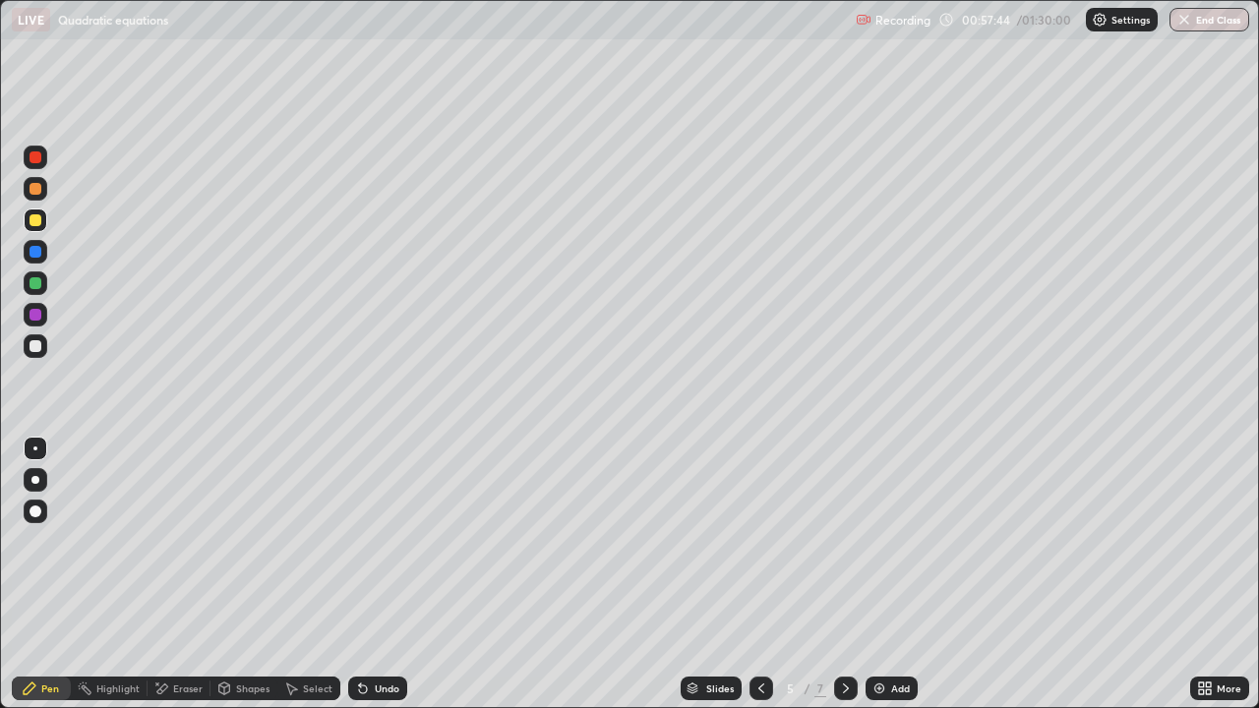
click at [382, 541] on div "Undo" at bounding box center [387, 689] width 25 height 10
click at [179, 541] on div "Eraser" at bounding box center [188, 689] width 30 height 10
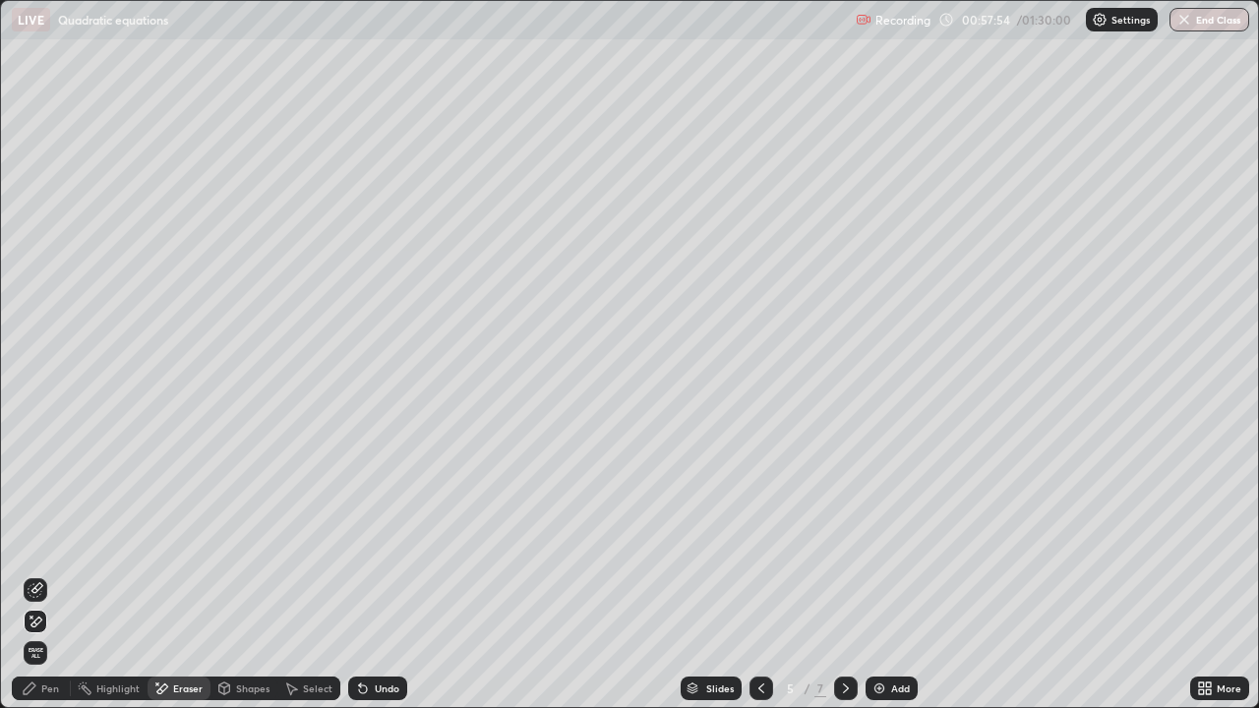
click at [54, 541] on div "Pen" at bounding box center [50, 689] width 18 height 10
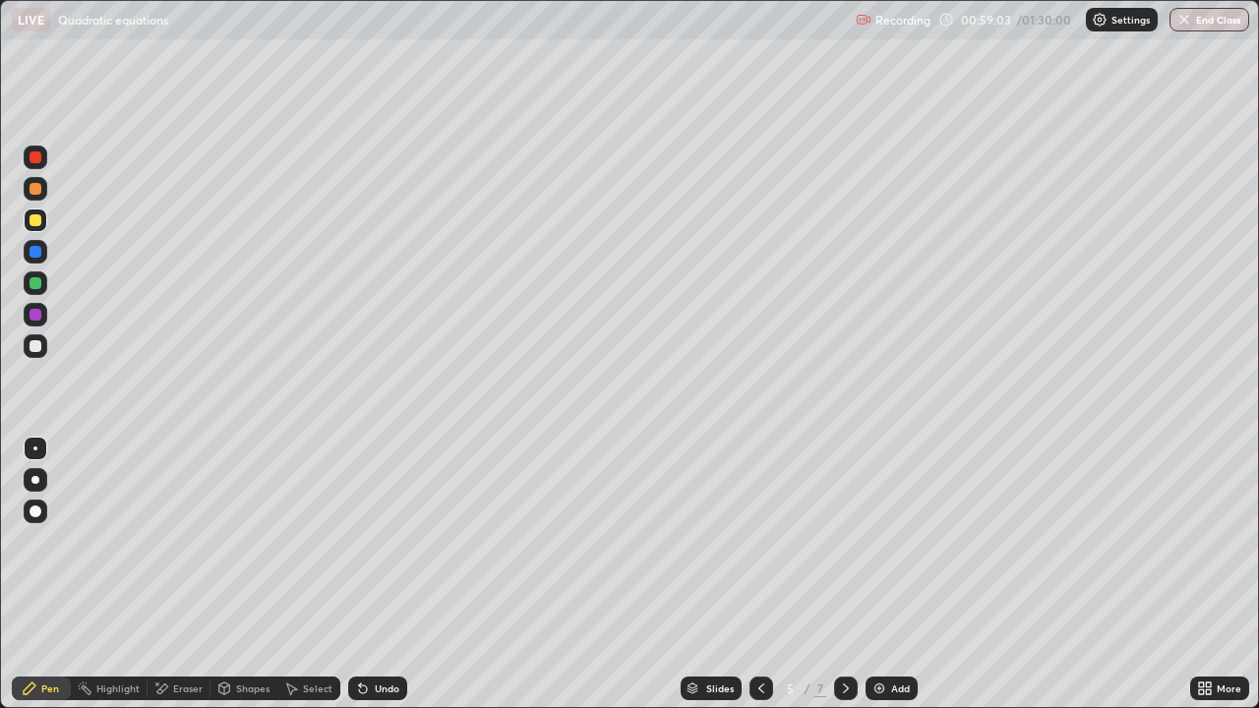
click at [36, 346] on div at bounding box center [36, 346] width 12 height 12
click at [39, 221] on div at bounding box center [36, 220] width 12 height 12
click at [35, 189] on div at bounding box center [36, 189] width 12 height 12
click at [375, 541] on div "Undo" at bounding box center [387, 689] width 25 height 10
click at [376, 541] on div "Undo" at bounding box center [387, 689] width 25 height 10
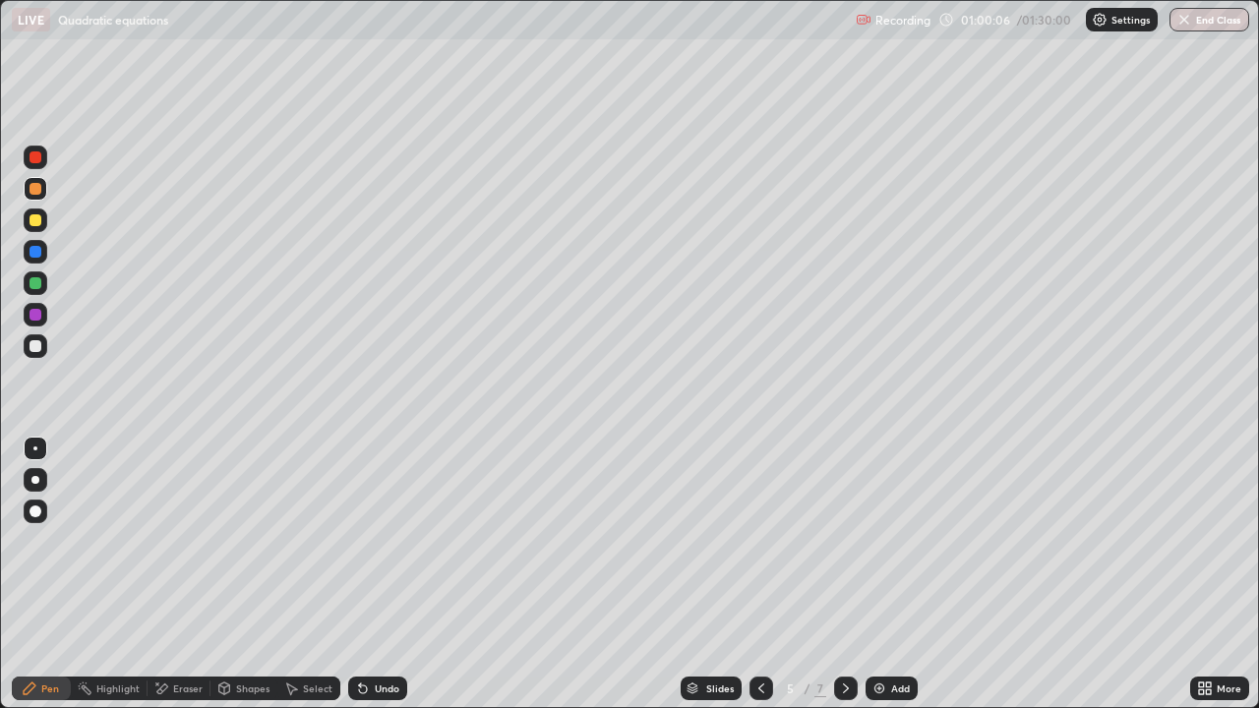
click at [377, 541] on div "Undo" at bounding box center [387, 689] width 25 height 10
click at [885, 541] on img at bounding box center [880, 689] width 16 height 16
click at [886, 541] on div "Add" at bounding box center [892, 689] width 52 height 24
click at [37, 342] on div at bounding box center [36, 346] width 12 height 12
click at [384, 541] on div "Undo" at bounding box center [387, 689] width 25 height 10
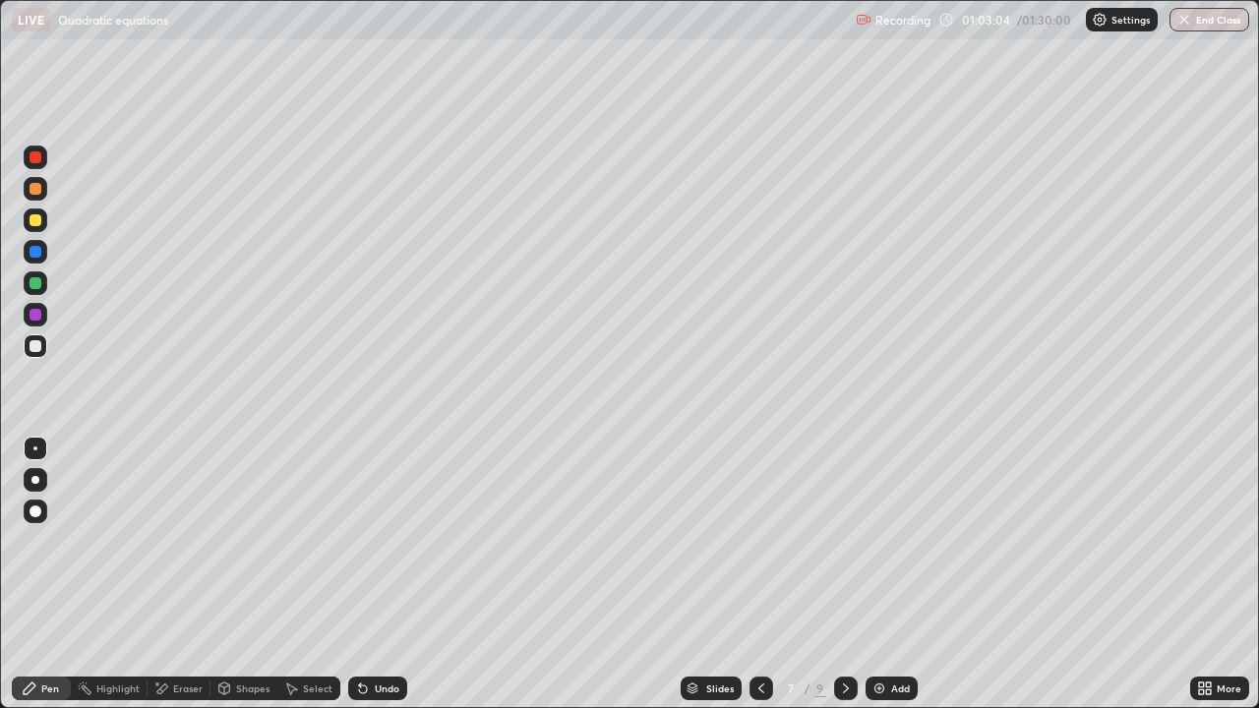
click at [384, 541] on div "Undo" at bounding box center [387, 689] width 25 height 10
click at [38, 219] on div at bounding box center [36, 220] width 12 height 12
click at [35, 346] on div at bounding box center [36, 346] width 12 height 12
click at [32, 282] on div at bounding box center [36, 283] width 12 height 12
click at [37, 218] on div at bounding box center [36, 220] width 12 height 12
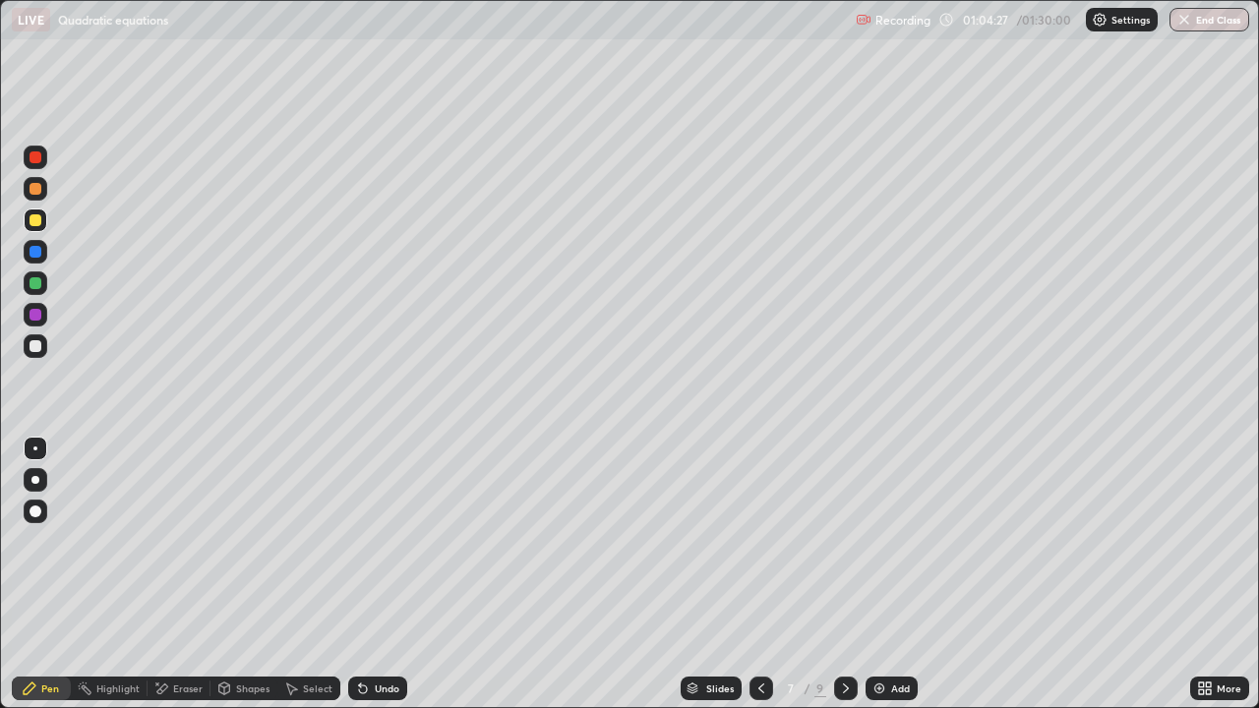
click at [37, 343] on div at bounding box center [36, 346] width 12 height 12
click at [35, 220] on div at bounding box center [36, 220] width 12 height 12
click at [39, 342] on div at bounding box center [36, 346] width 12 height 12
click at [182, 541] on div "Eraser" at bounding box center [188, 689] width 30 height 10
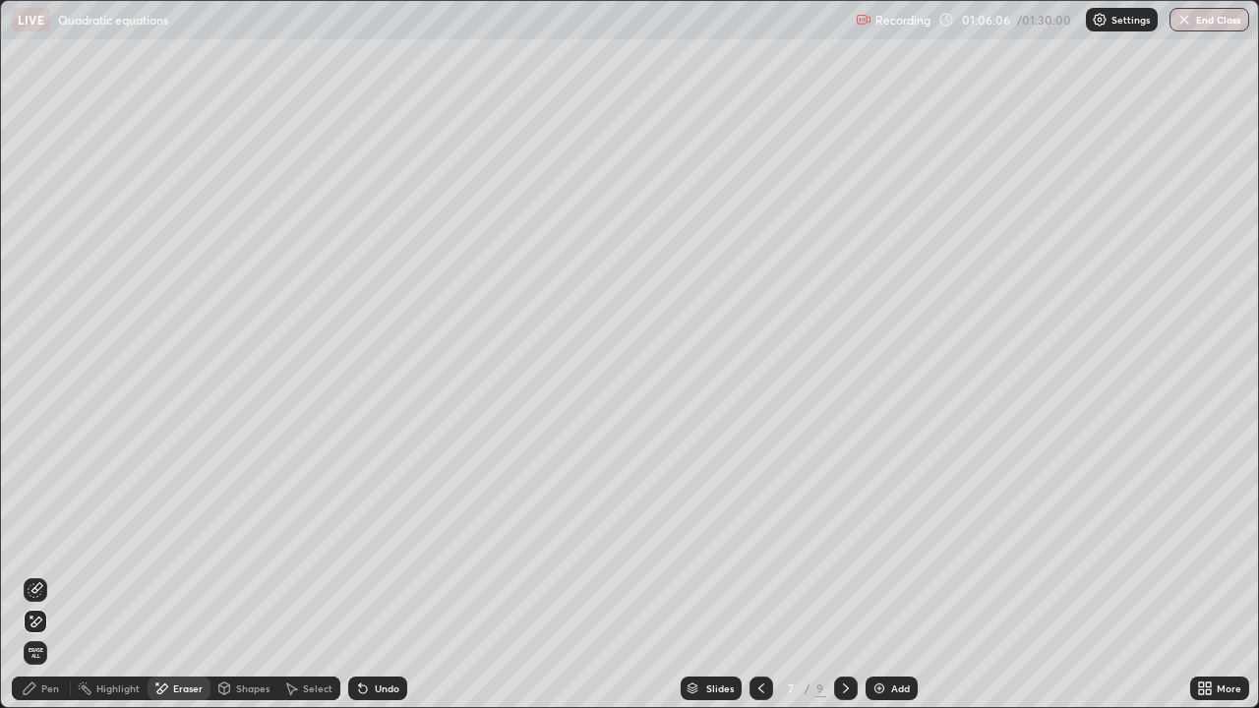
click at [51, 541] on div "Pen" at bounding box center [50, 689] width 18 height 10
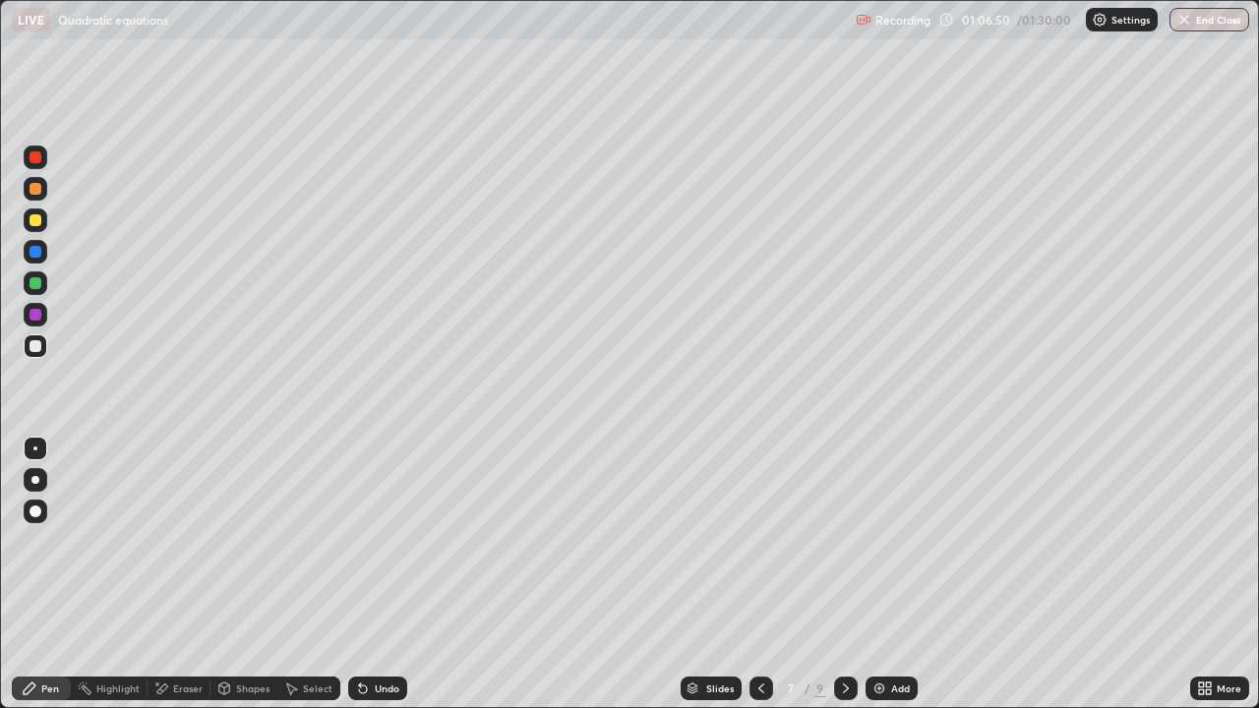
click at [377, 541] on div "Undo" at bounding box center [387, 689] width 25 height 10
click at [191, 541] on div "Eraser" at bounding box center [188, 689] width 30 height 10
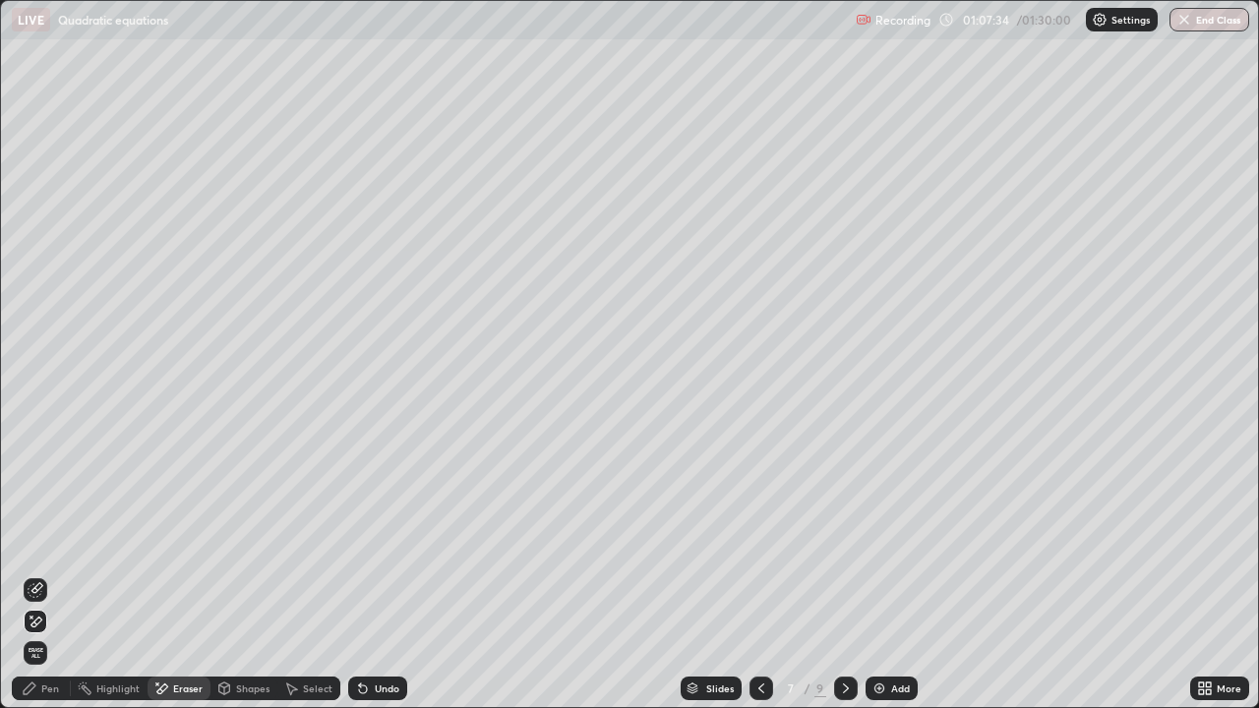
click at [55, 541] on div "Pen" at bounding box center [50, 689] width 18 height 10
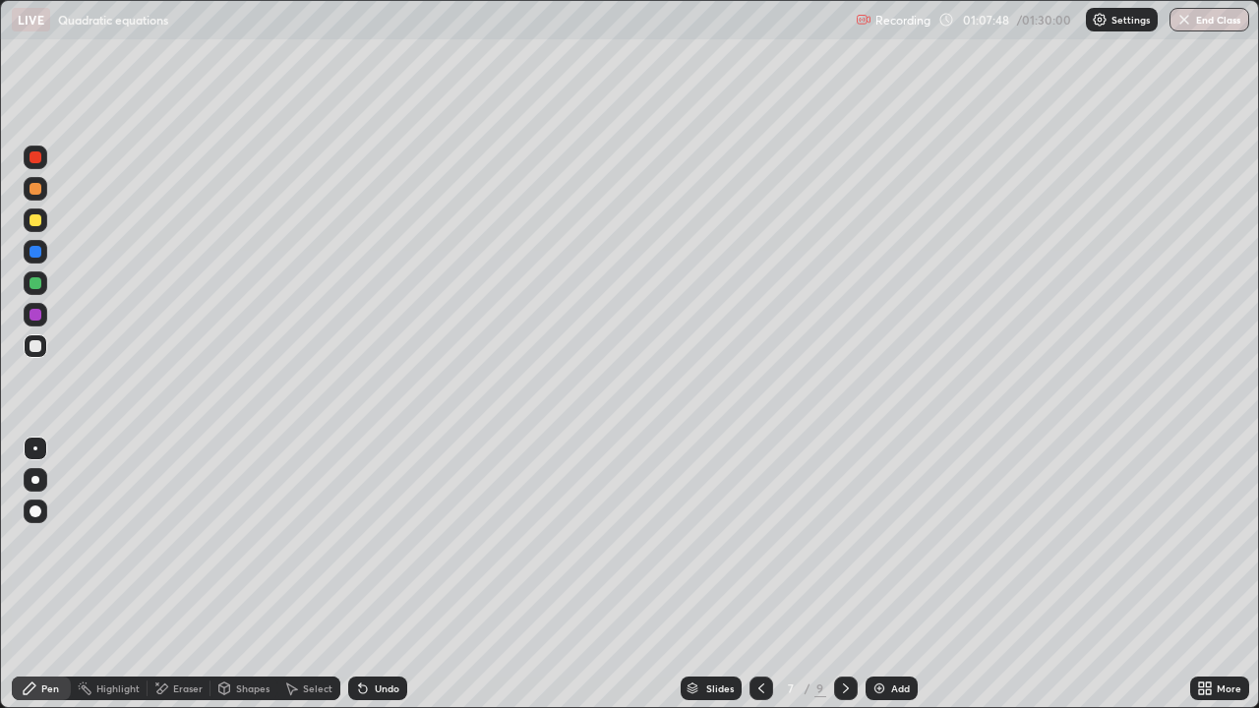
click at [35, 252] on div at bounding box center [36, 252] width 12 height 12
click at [180, 541] on div "Eraser" at bounding box center [188, 689] width 30 height 10
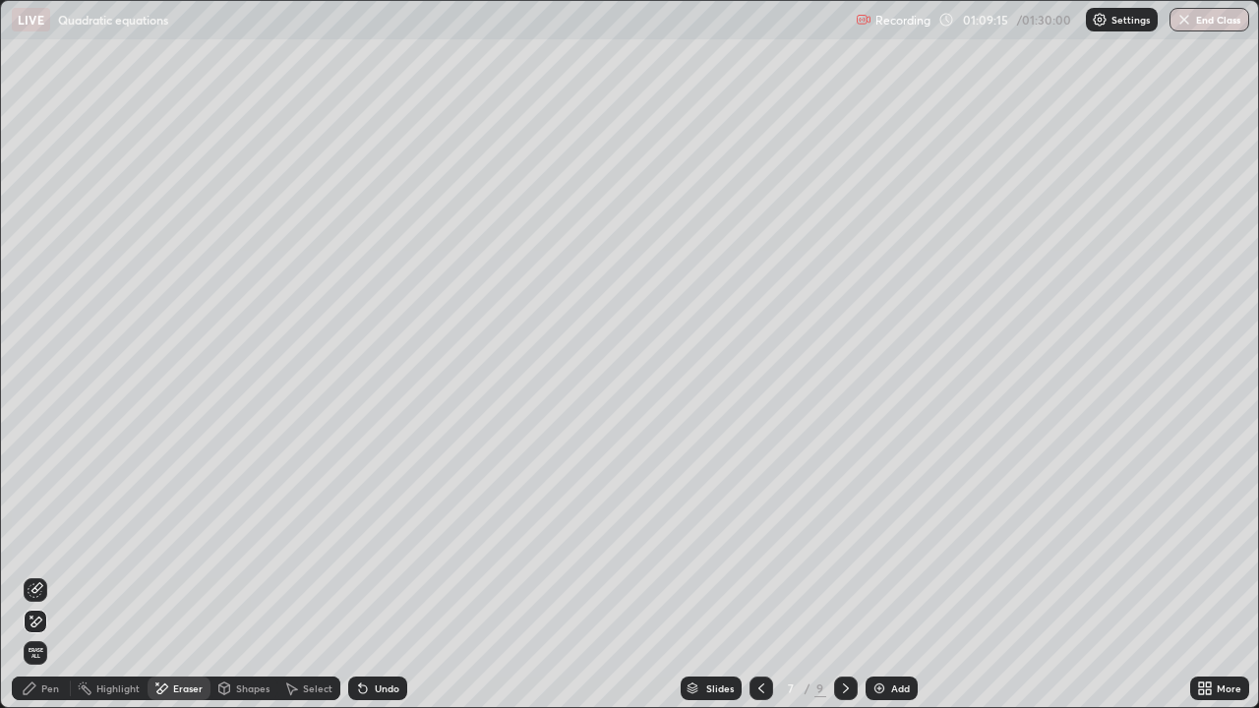
click at [48, 541] on div "Pen" at bounding box center [50, 689] width 18 height 10
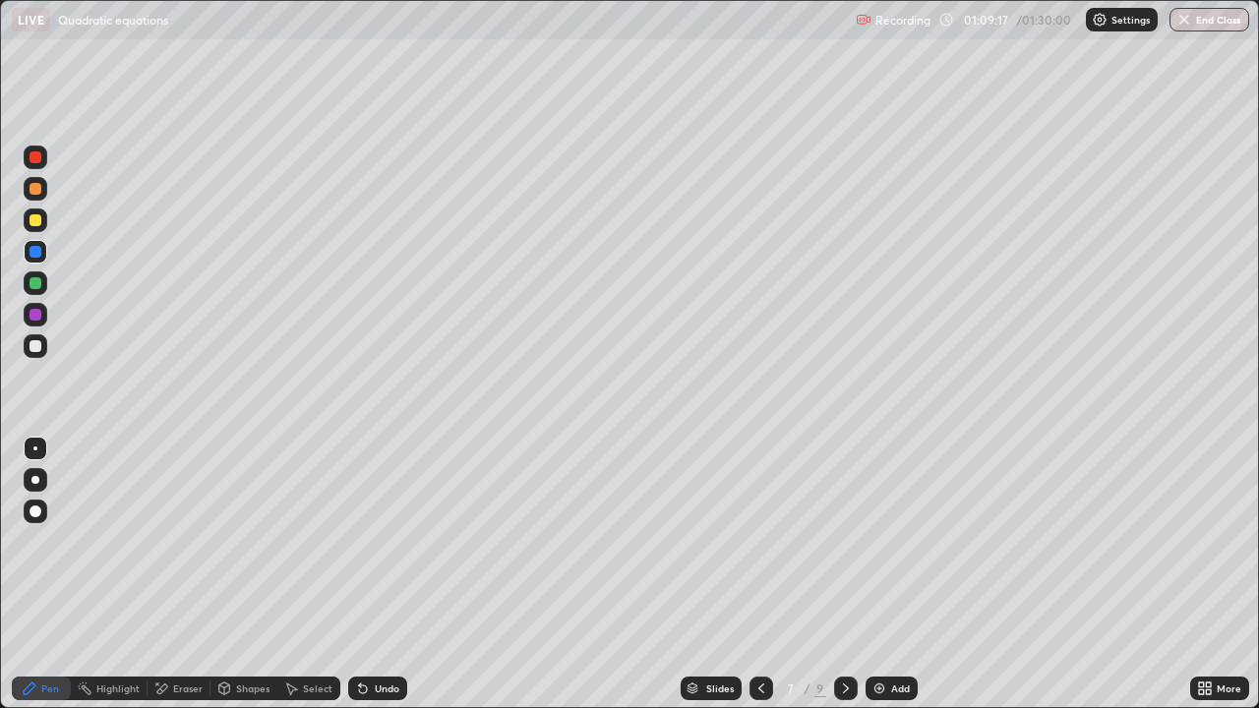
click at [35, 346] on div at bounding box center [36, 346] width 12 height 12
click at [35, 315] on div at bounding box center [36, 315] width 12 height 12
click at [35, 283] on div at bounding box center [36, 283] width 12 height 12
click at [384, 541] on div "Undo" at bounding box center [387, 689] width 25 height 10
click at [40, 157] on div at bounding box center [36, 157] width 12 height 12
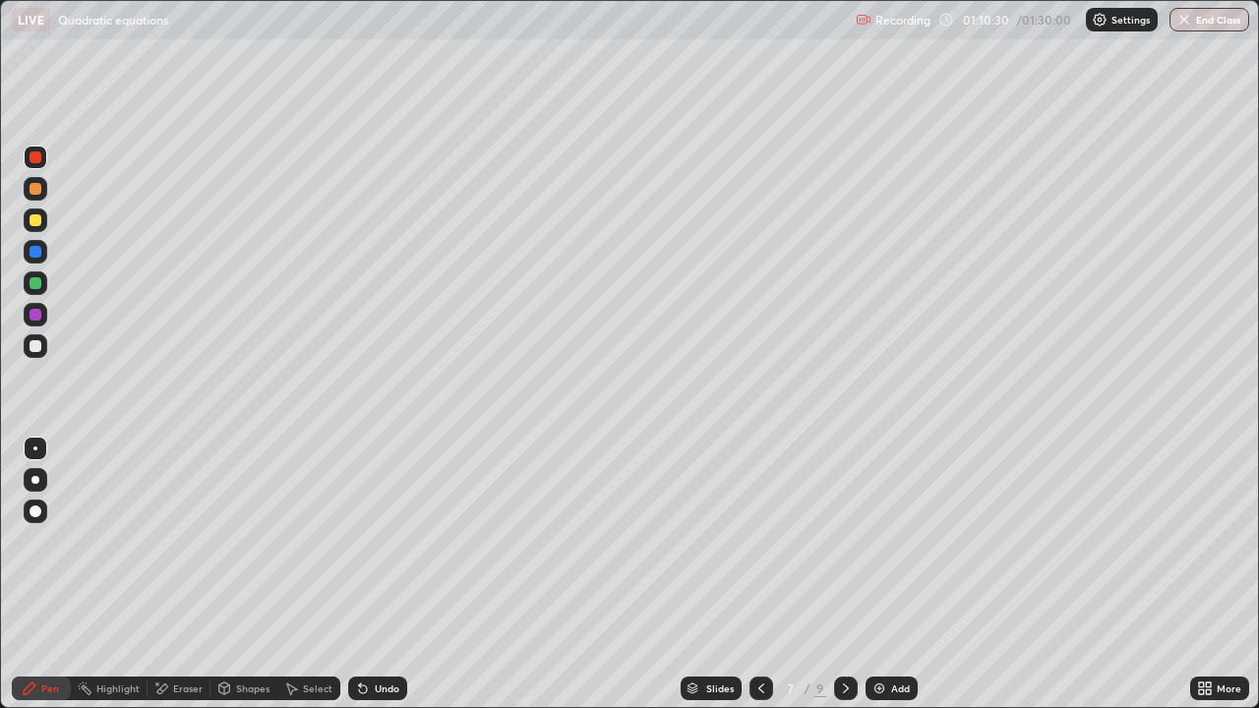
click at [35, 283] on div at bounding box center [36, 283] width 12 height 12
click at [187, 541] on div "Eraser" at bounding box center [188, 689] width 30 height 10
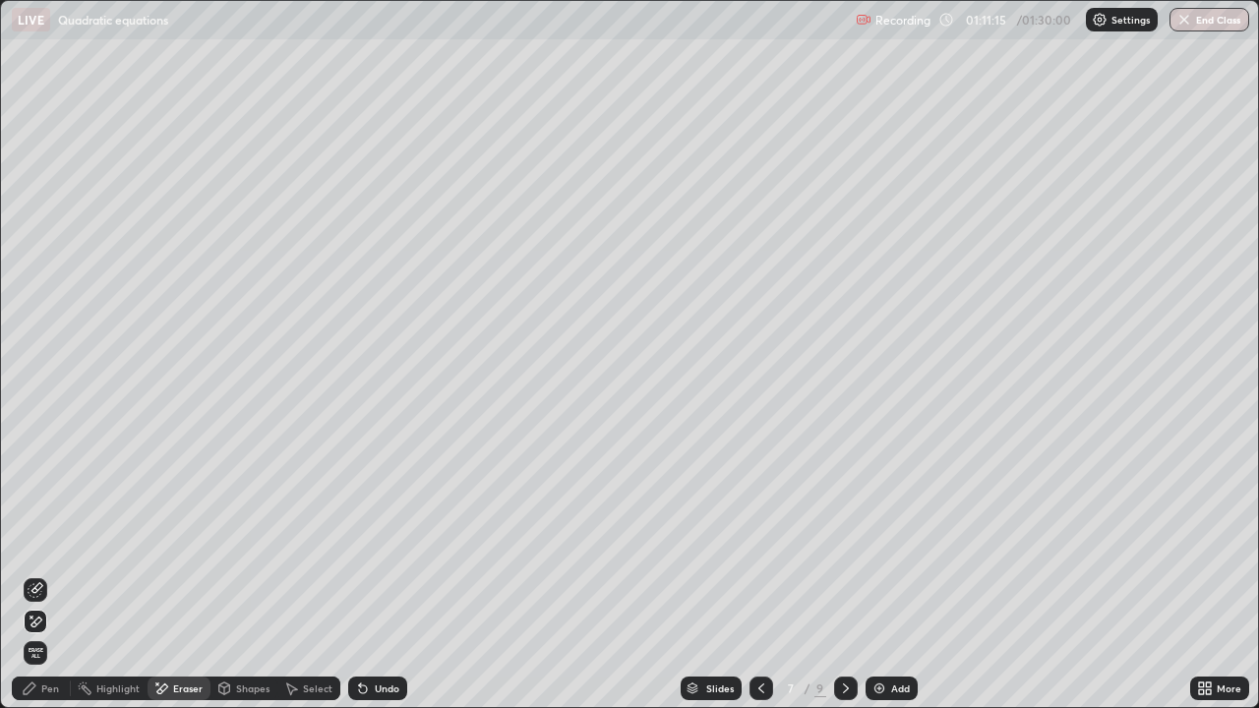
click at [50, 541] on div "Pen" at bounding box center [50, 689] width 18 height 10
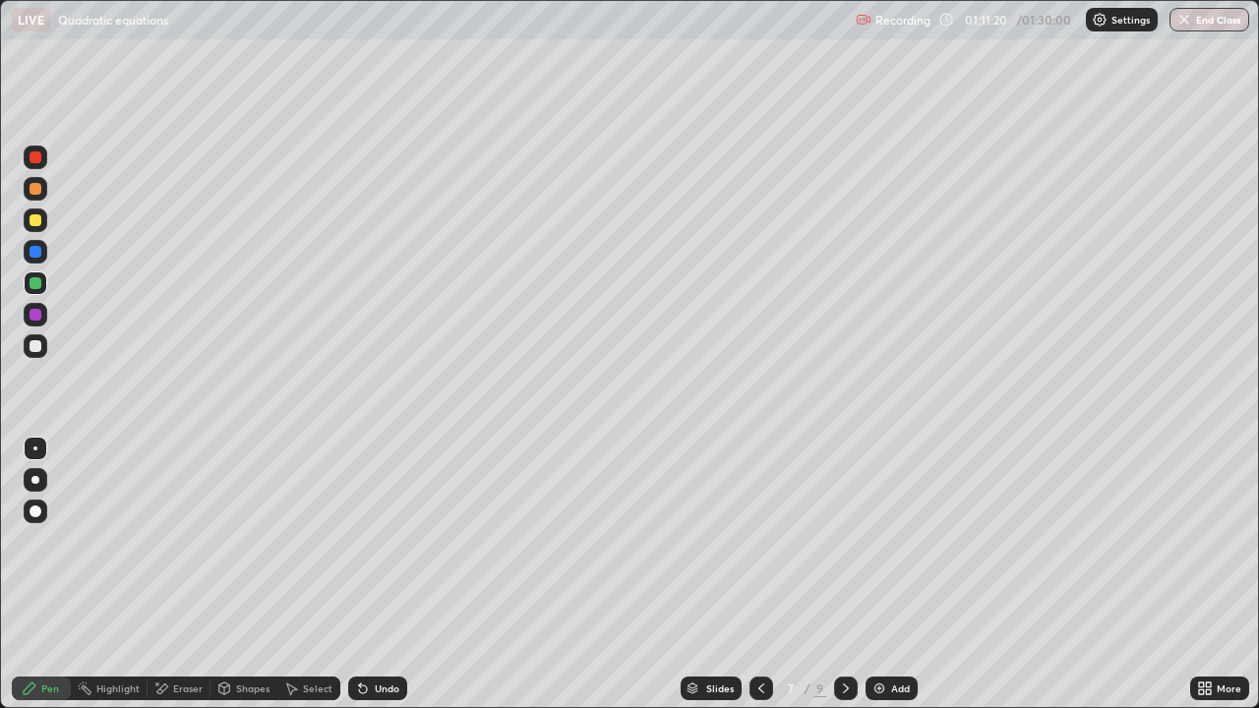
click at [34, 346] on div at bounding box center [36, 346] width 12 height 12
click at [885, 541] on img at bounding box center [880, 689] width 16 height 16
click at [757, 541] on icon at bounding box center [760, 689] width 16 height 16
click at [756, 541] on icon at bounding box center [760, 689] width 16 height 16
click at [759, 541] on icon at bounding box center [760, 689] width 16 height 16
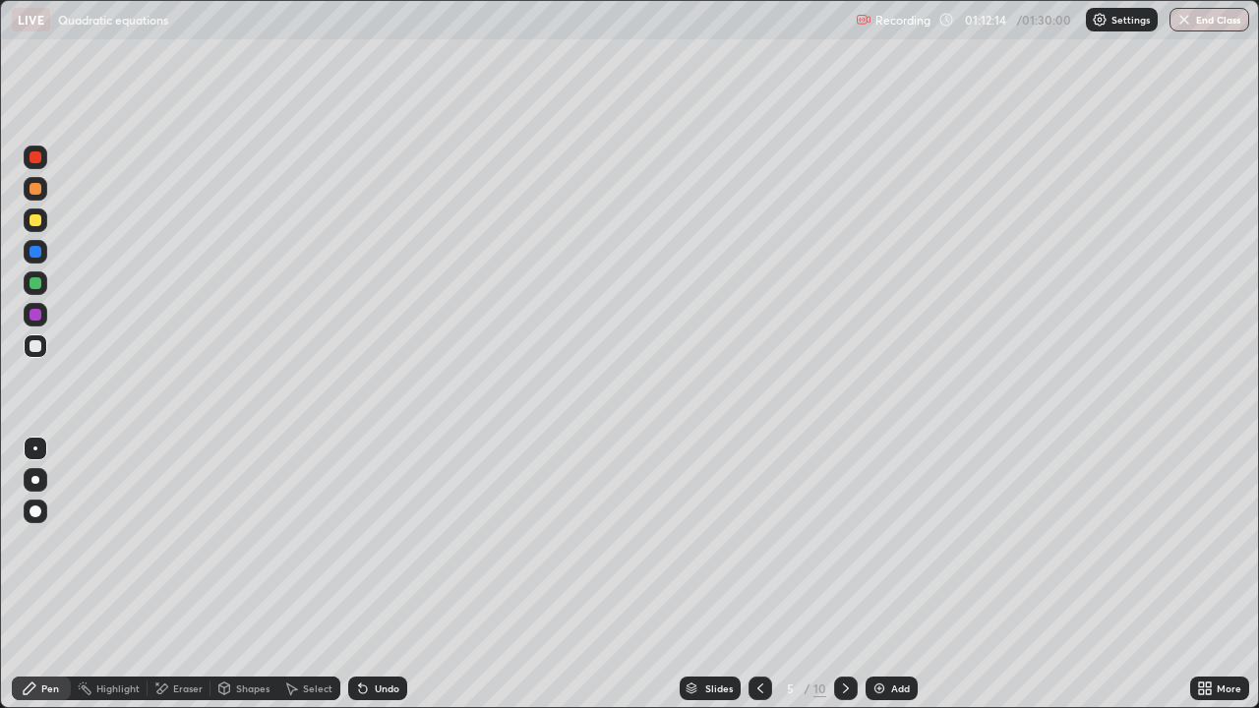
click at [759, 541] on icon at bounding box center [760, 689] width 16 height 16
click at [759, 541] on icon at bounding box center [760, 689] width 6 height 10
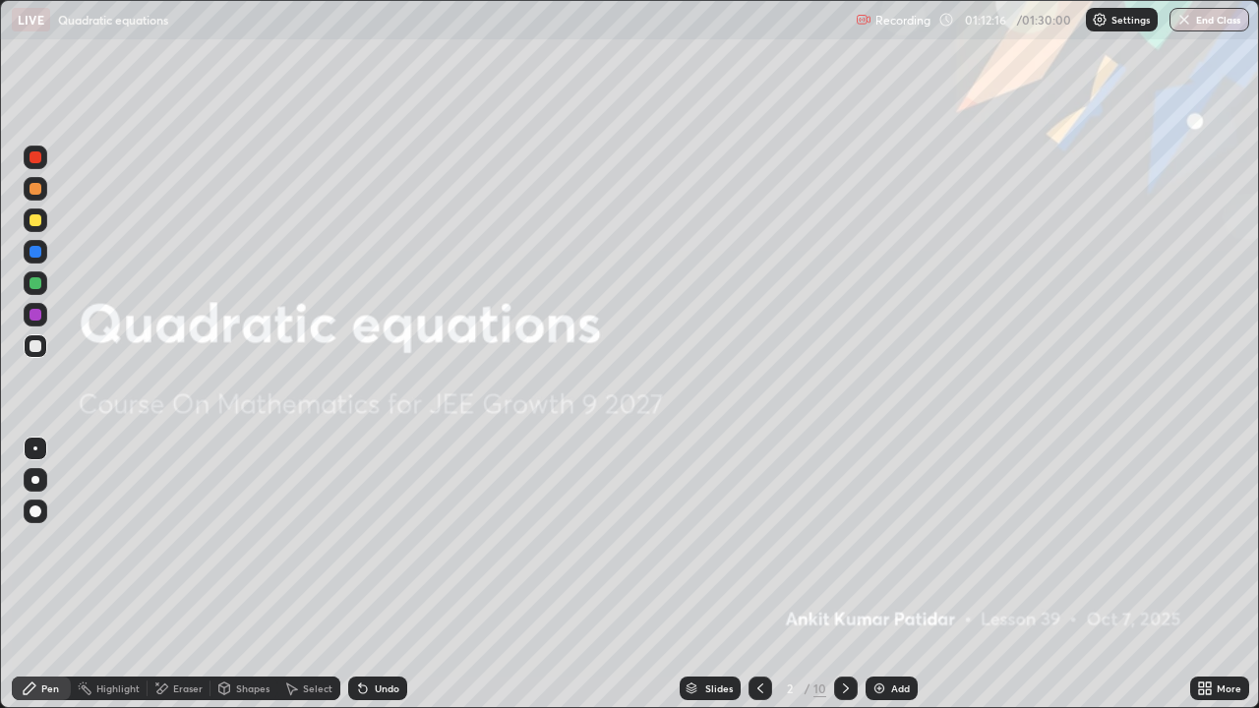
click at [844, 541] on icon at bounding box center [846, 689] width 16 height 16
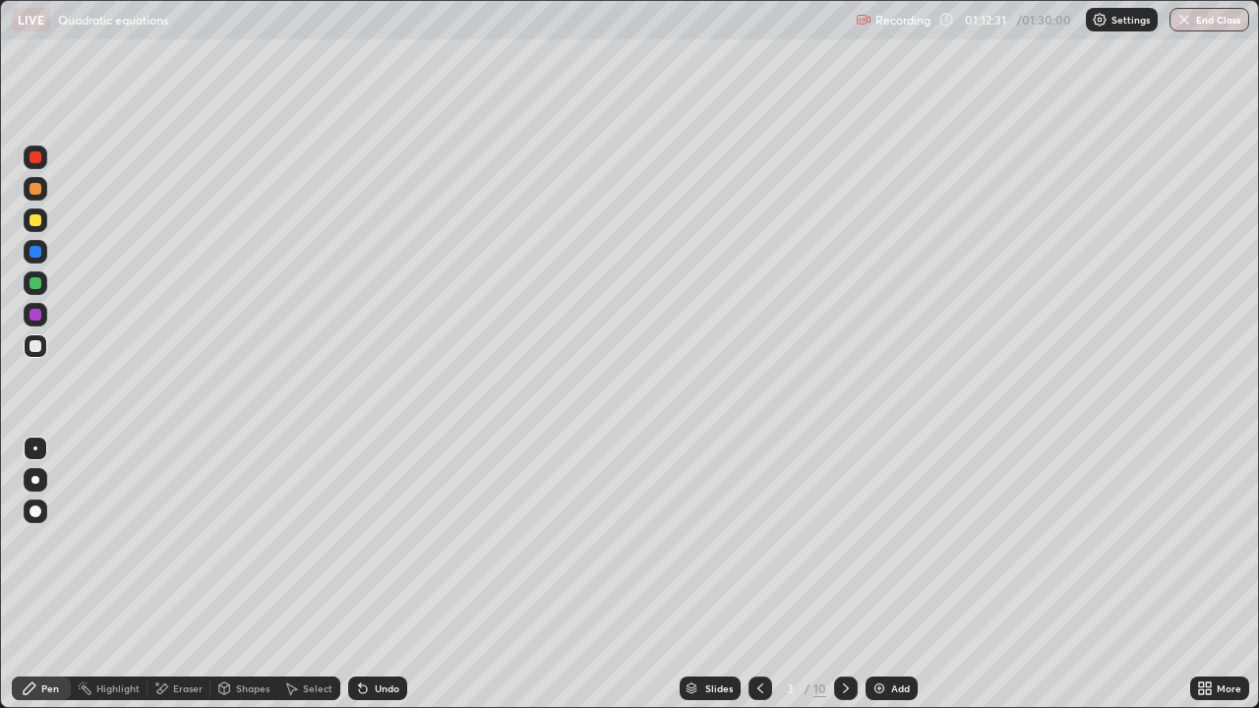
click at [843, 541] on icon at bounding box center [846, 689] width 16 height 16
click at [845, 541] on icon at bounding box center [846, 689] width 16 height 16
click at [845, 541] on icon at bounding box center [846, 689] width 6 height 10
click at [844, 541] on icon at bounding box center [846, 689] width 16 height 16
click at [843, 541] on icon at bounding box center [846, 689] width 16 height 16
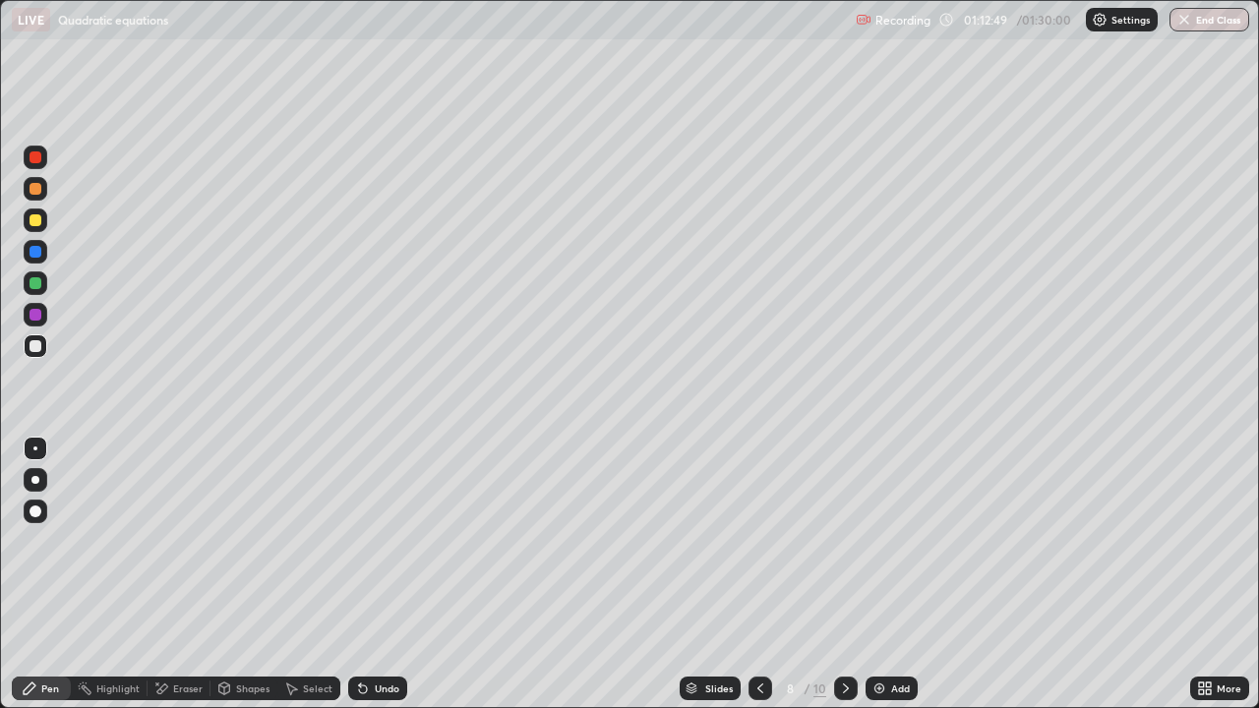
click at [34, 214] on div at bounding box center [36, 220] width 12 height 12
click at [36, 157] on div at bounding box center [36, 157] width 12 height 12
click at [35, 346] on div at bounding box center [36, 346] width 12 height 12
click at [39, 222] on div at bounding box center [36, 220] width 12 height 12
click at [36, 285] on div at bounding box center [36, 283] width 12 height 12
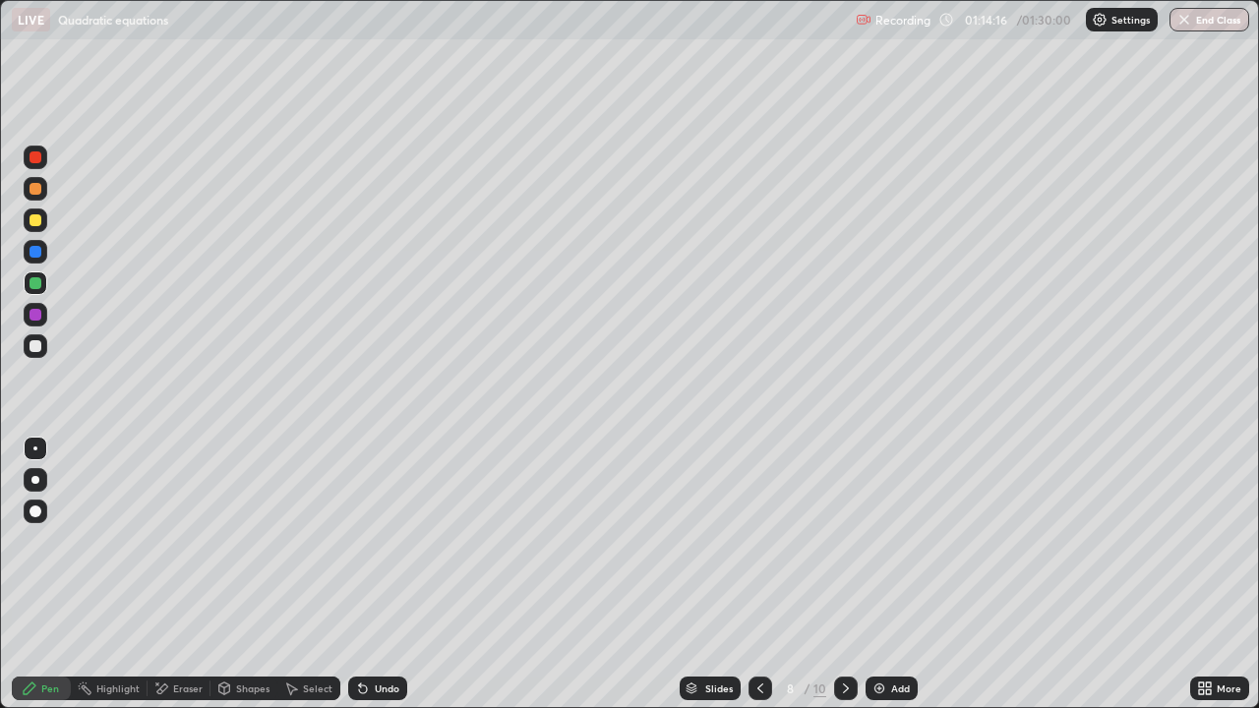
click at [34, 216] on div at bounding box center [36, 220] width 12 height 12
click at [1183, 20] on img "button" at bounding box center [1184, 20] width 16 height 16
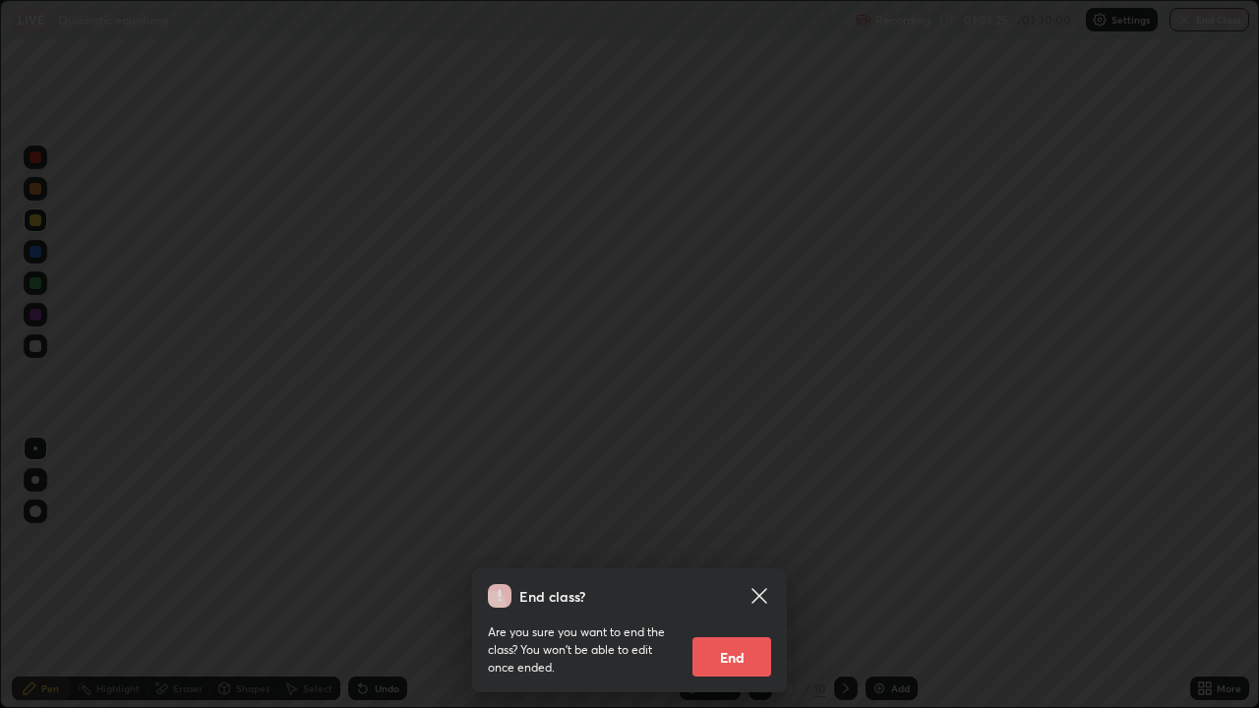
click at [650, 480] on div "End class? Are you sure you want to end the class? You won’t be able to edit on…" at bounding box center [629, 354] width 1259 height 708
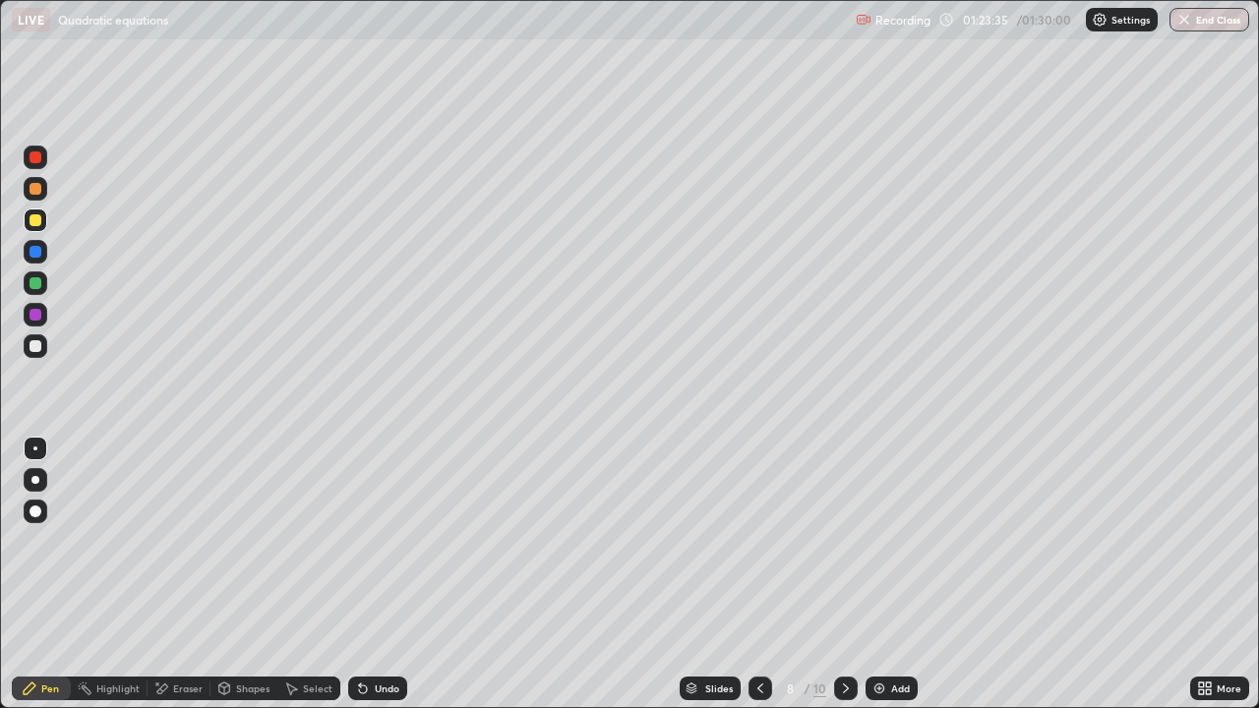
click at [1183, 21] on img "button" at bounding box center [1184, 20] width 16 height 16
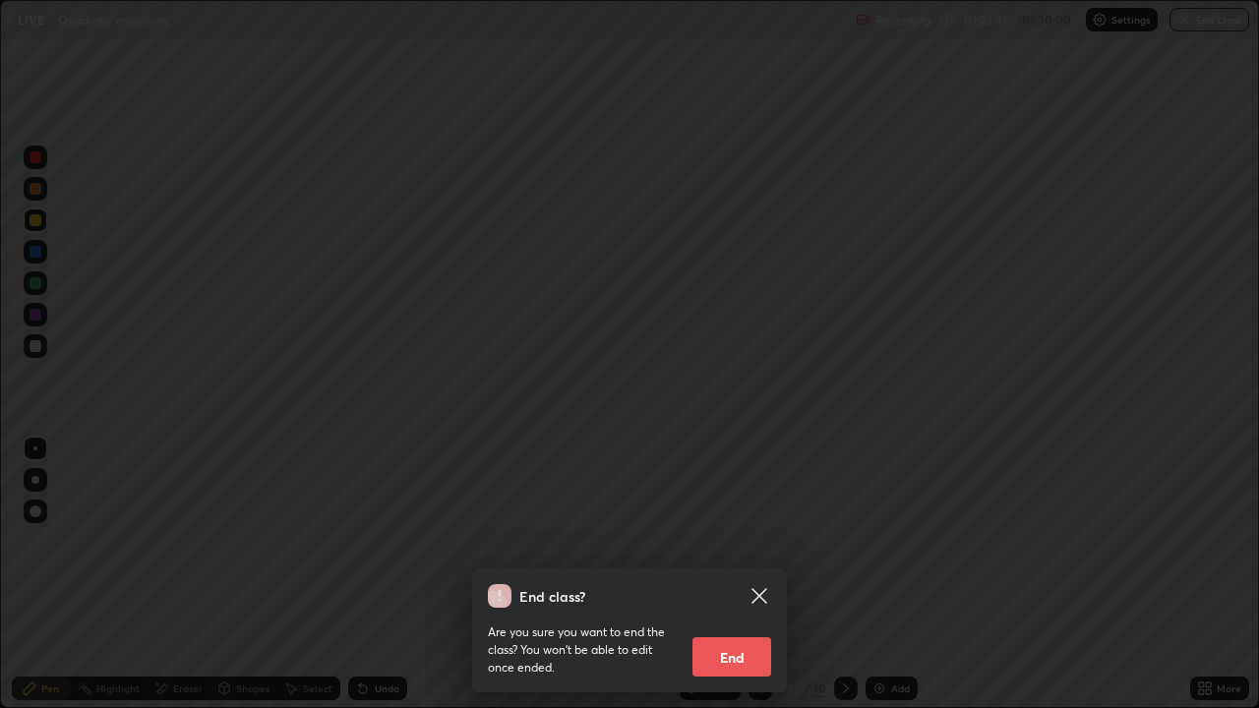
click at [736, 541] on button "End" at bounding box center [731, 656] width 79 height 39
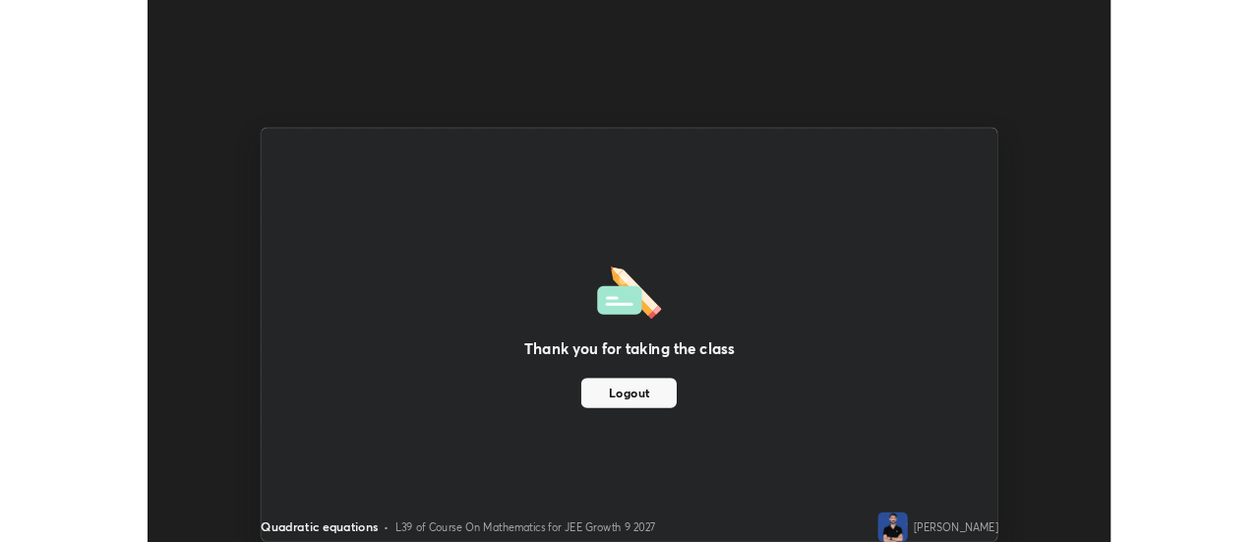
scroll to position [97824, 97106]
